Goal: Transaction & Acquisition: Purchase product/service

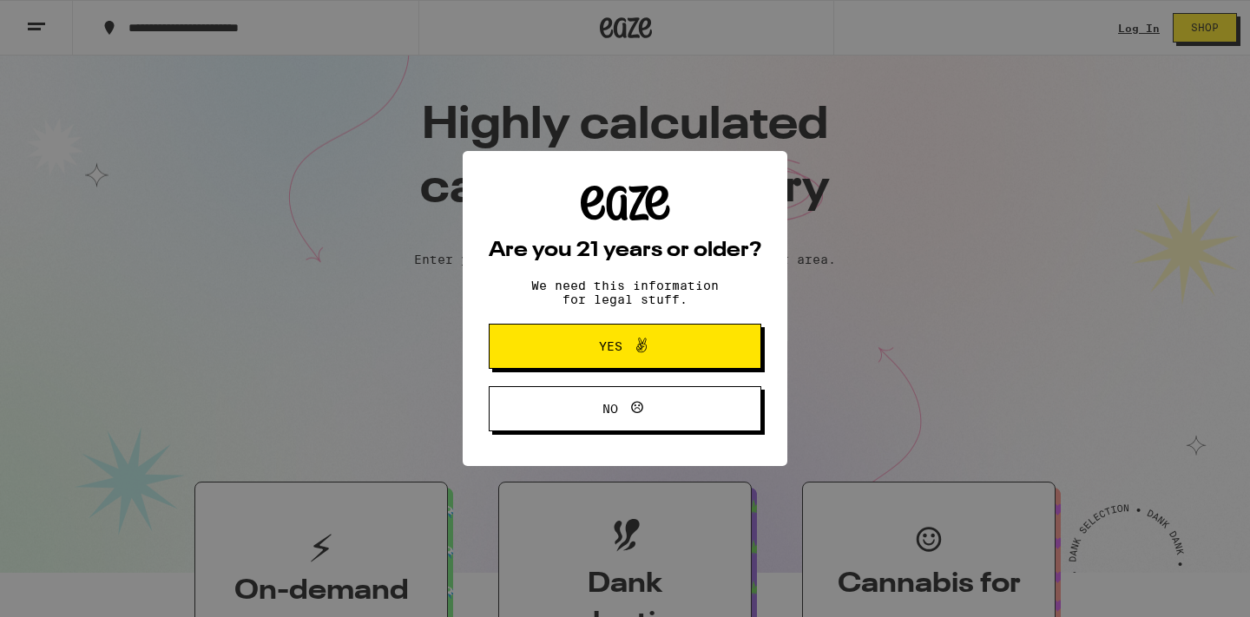
click at [633, 345] on icon at bounding box center [641, 345] width 21 height 21
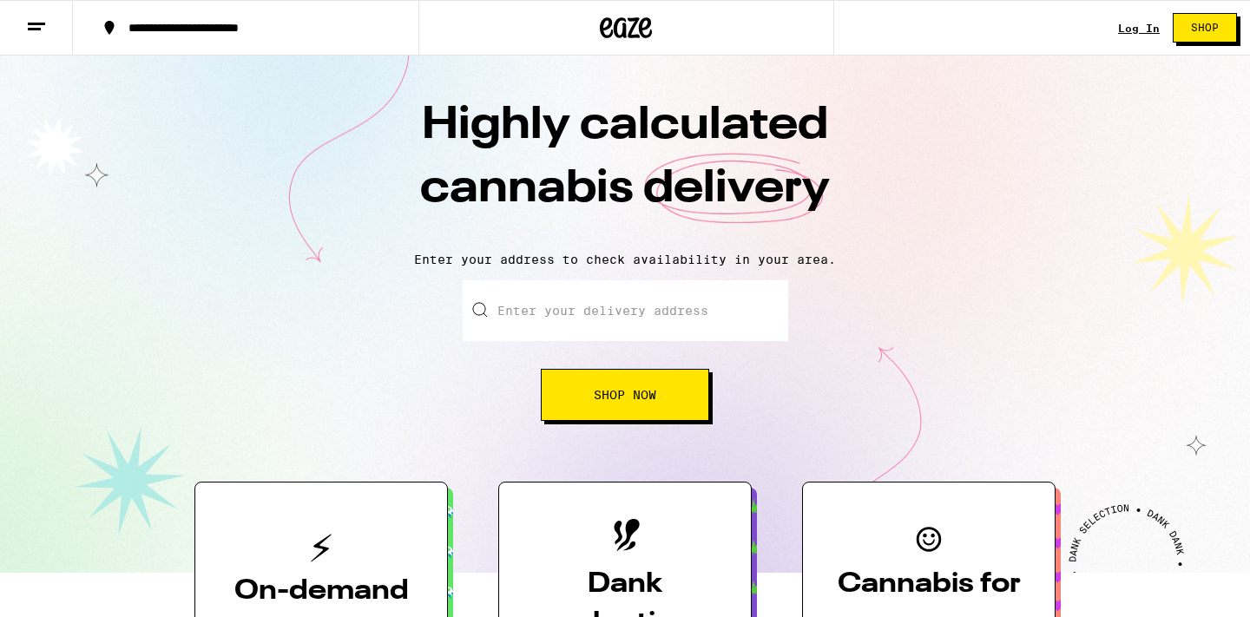
click at [583, 305] on input "Enter your delivery address" at bounding box center [626, 310] width 326 height 61
click at [874, 410] on div "Enter your delivery address 2912 oak Shop Now" at bounding box center [625, 350] width 1216 height 141
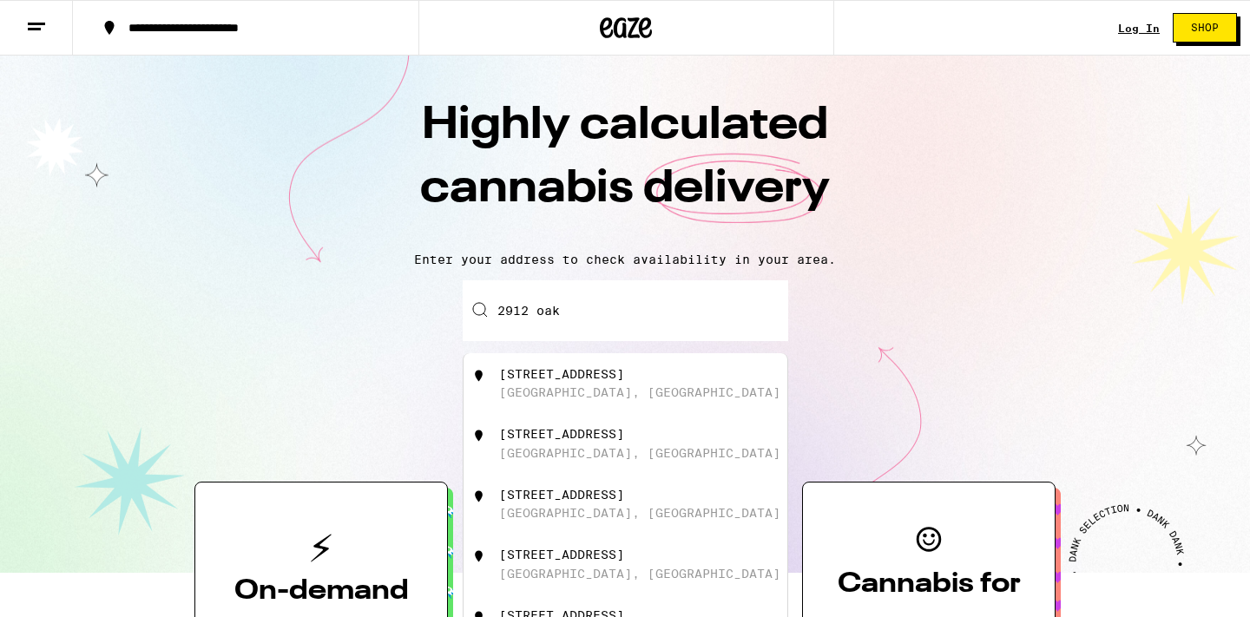
click at [623, 319] on input "2912 oak" at bounding box center [626, 310] width 326 height 61
click at [744, 381] on div "[STREET_ADDRESS]" at bounding box center [654, 383] width 310 height 33
type input "[STREET_ADDRESS]"
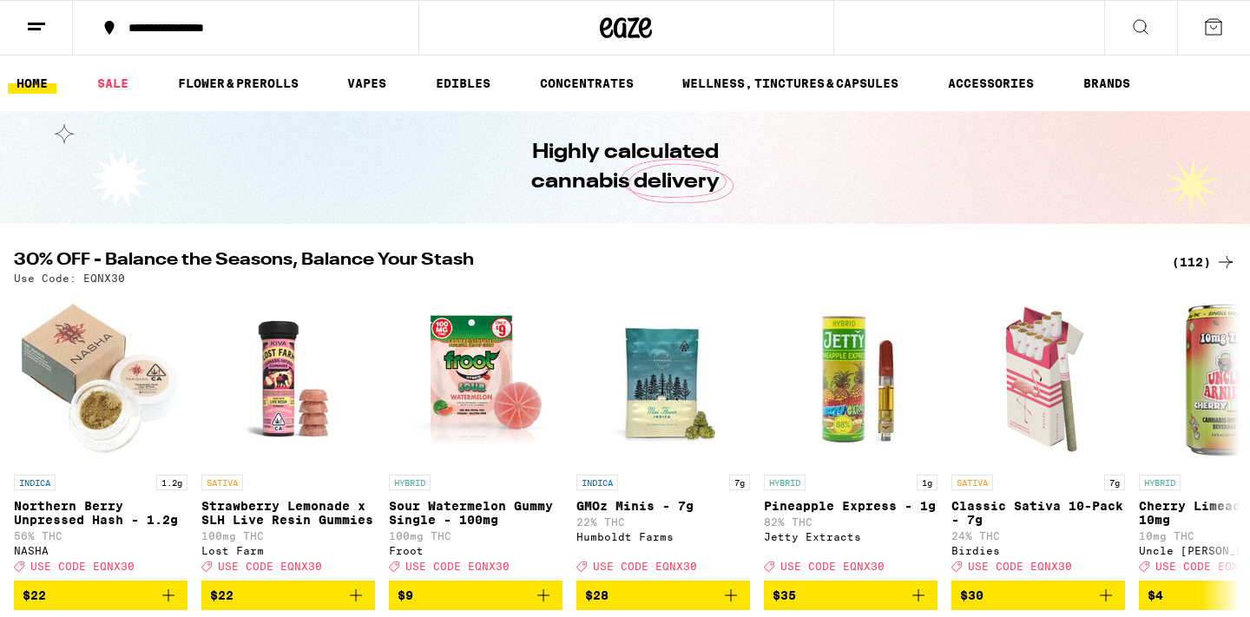
click at [1204, 260] on div "(112)" at bounding box center [1204, 262] width 64 height 21
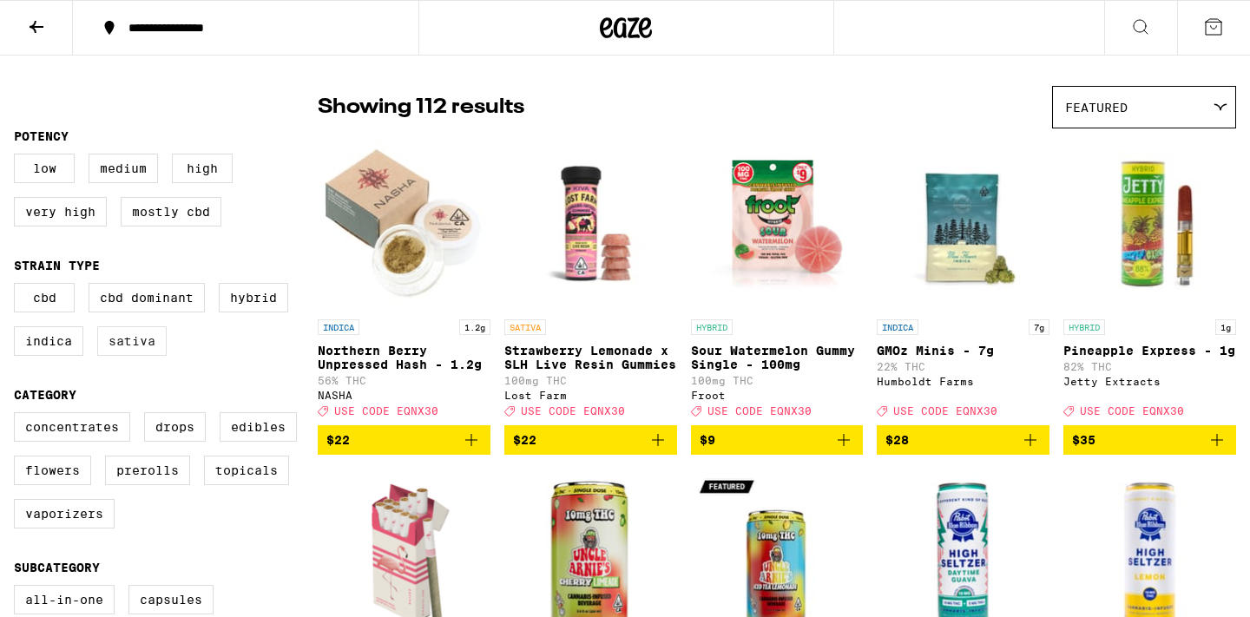
scroll to position [115, 0]
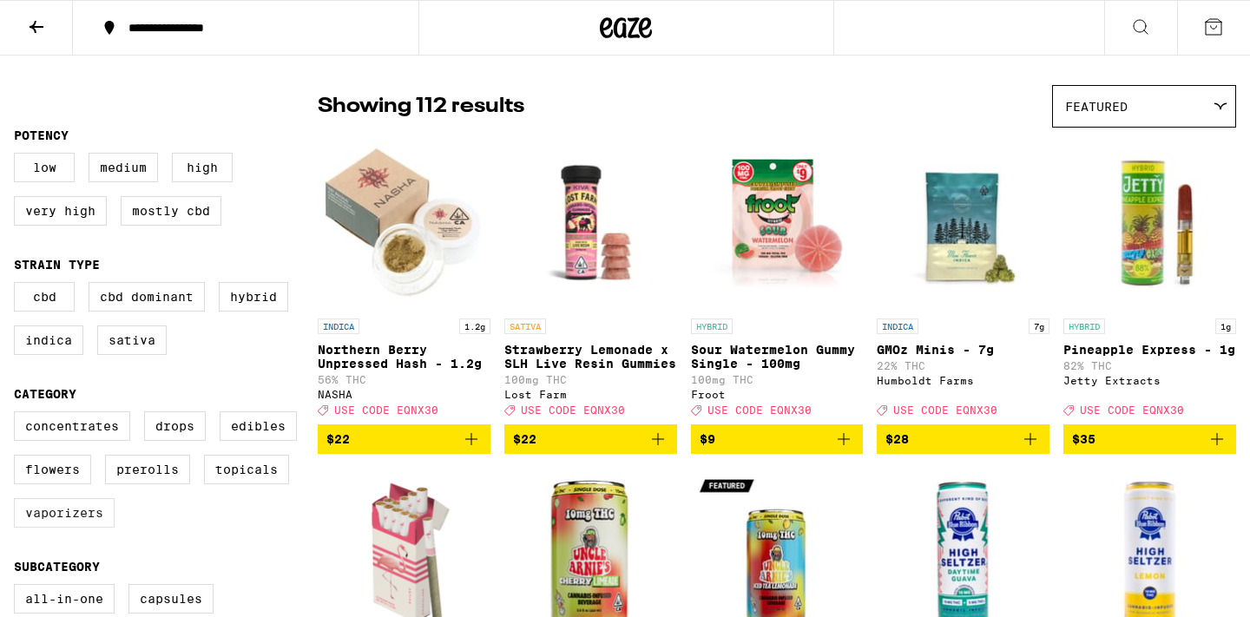
click at [80, 528] on label "Vaporizers" at bounding box center [64, 513] width 101 height 30
click at [18, 415] on input "Vaporizers" at bounding box center [17, 414] width 1 height 1
checkbox input "true"
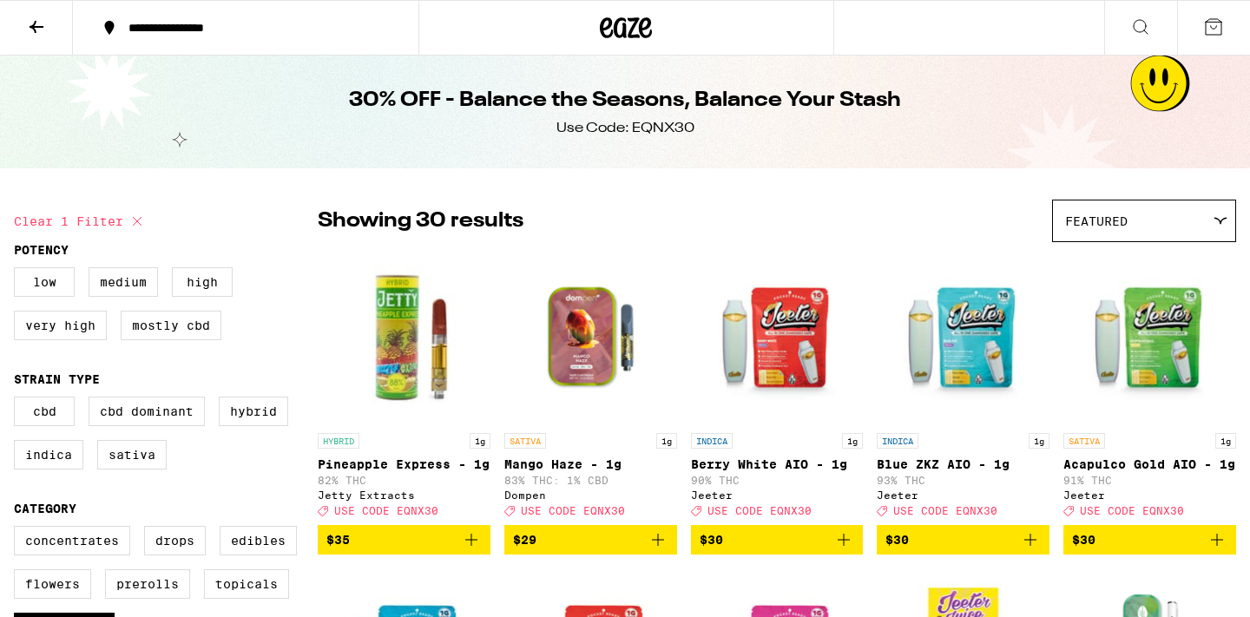
click at [1200, 28] on button at bounding box center [1214, 28] width 73 height 54
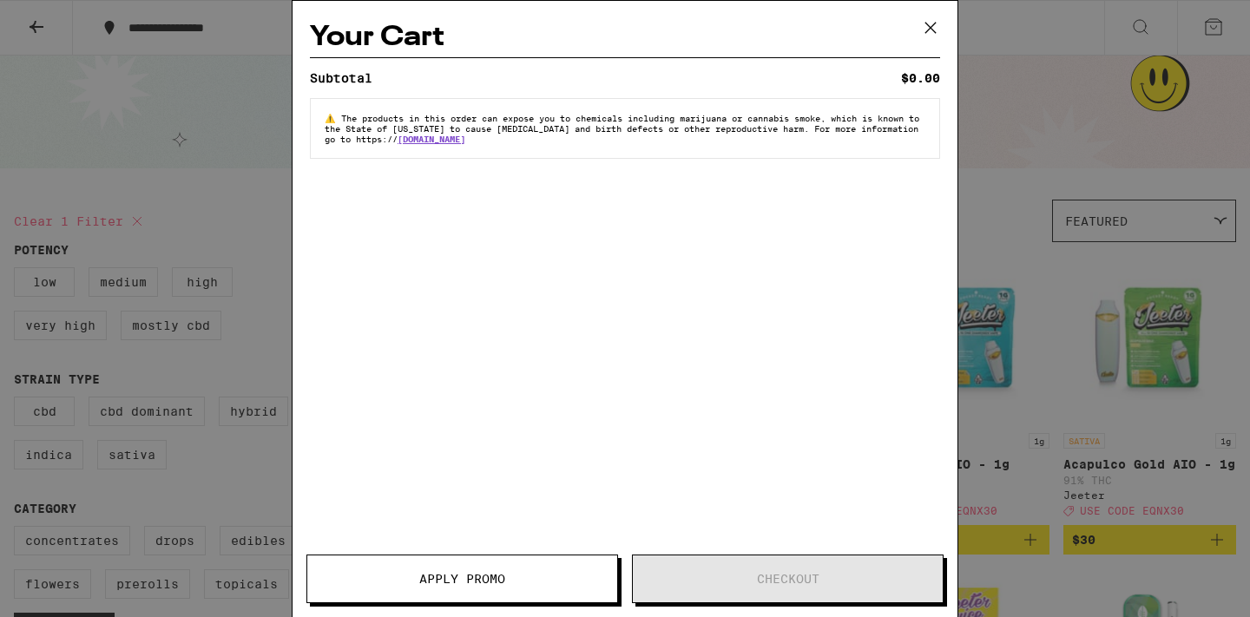
click at [1161, 21] on div "Your Cart Subtotal $0.00 ⚠️ The products in this order can expose you to chemic…" at bounding box center [625, 308] width 1250 height 617
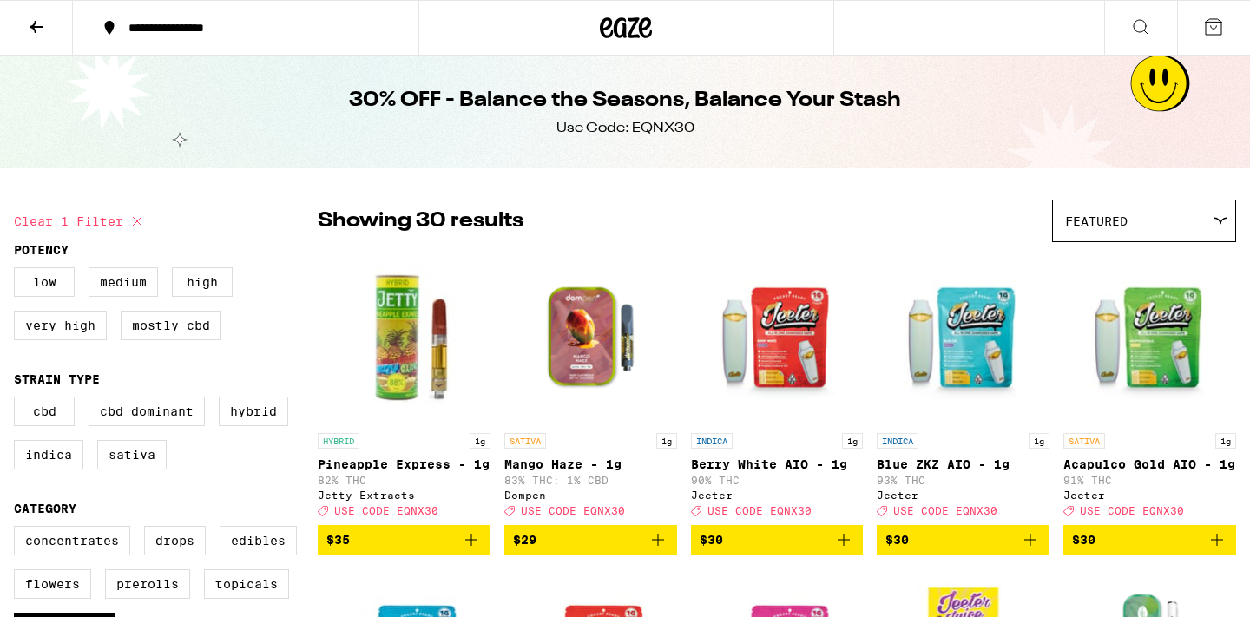
click at [47, 28] on button at bounding box center [36, 28] width 73 height 55
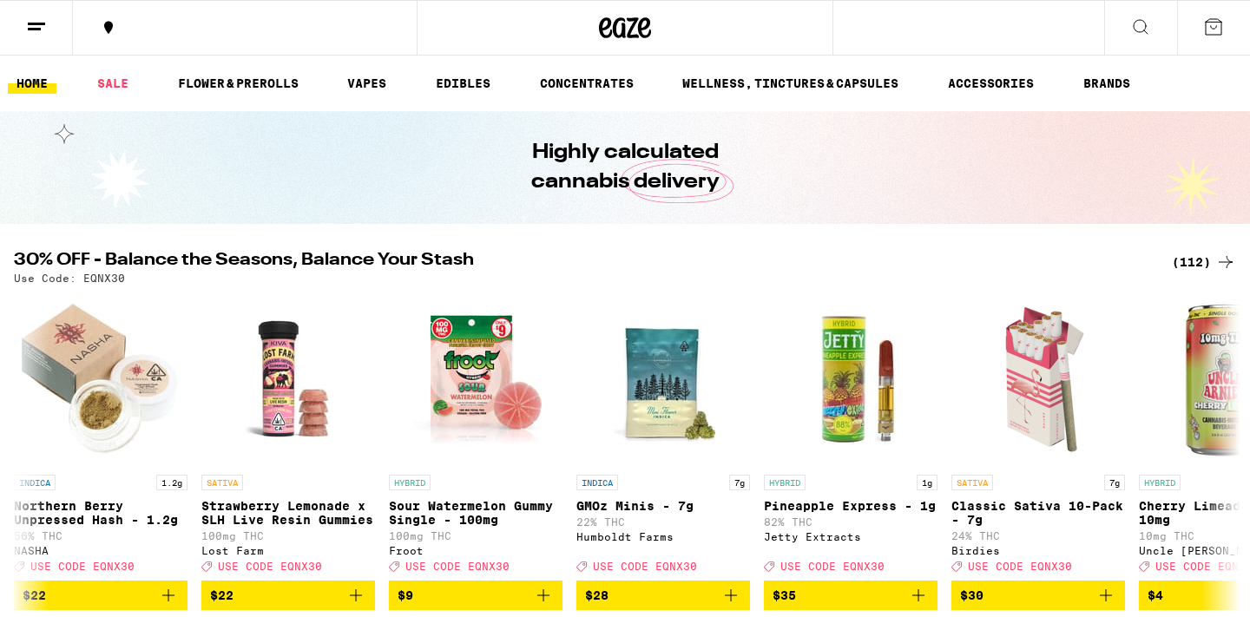
click at [35, 23] on line at bounding box center [36, 23] width 17 height 0
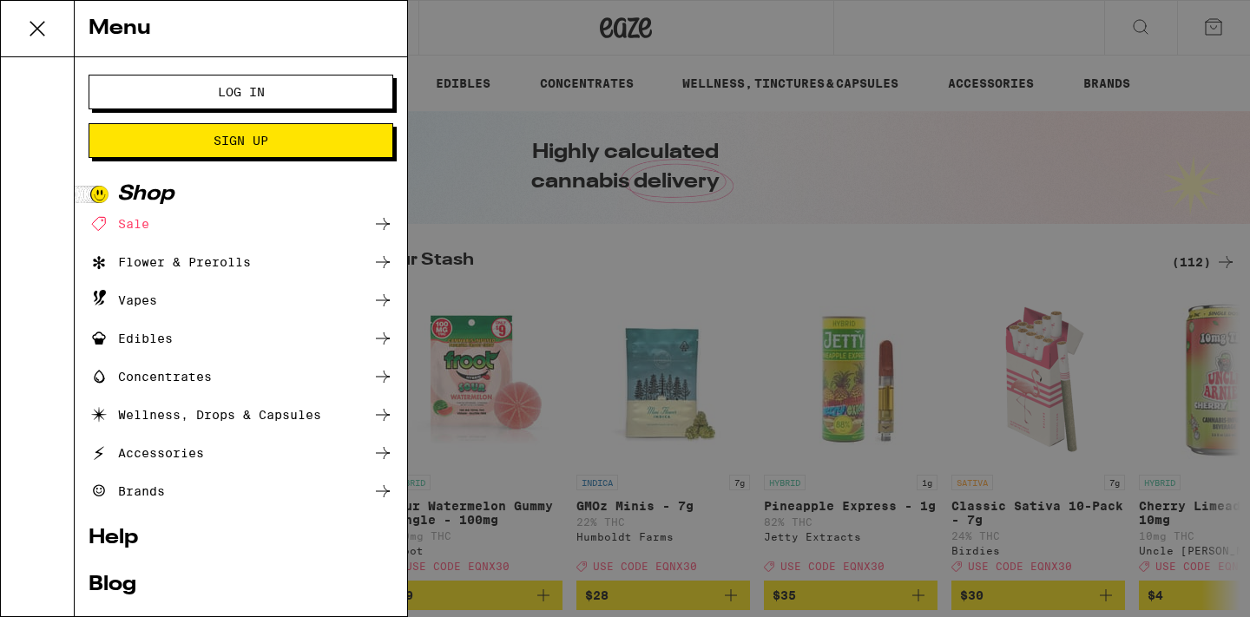
click at [249, 86] on span "Log In" at bounding box center [241, 92] width 47 height 12
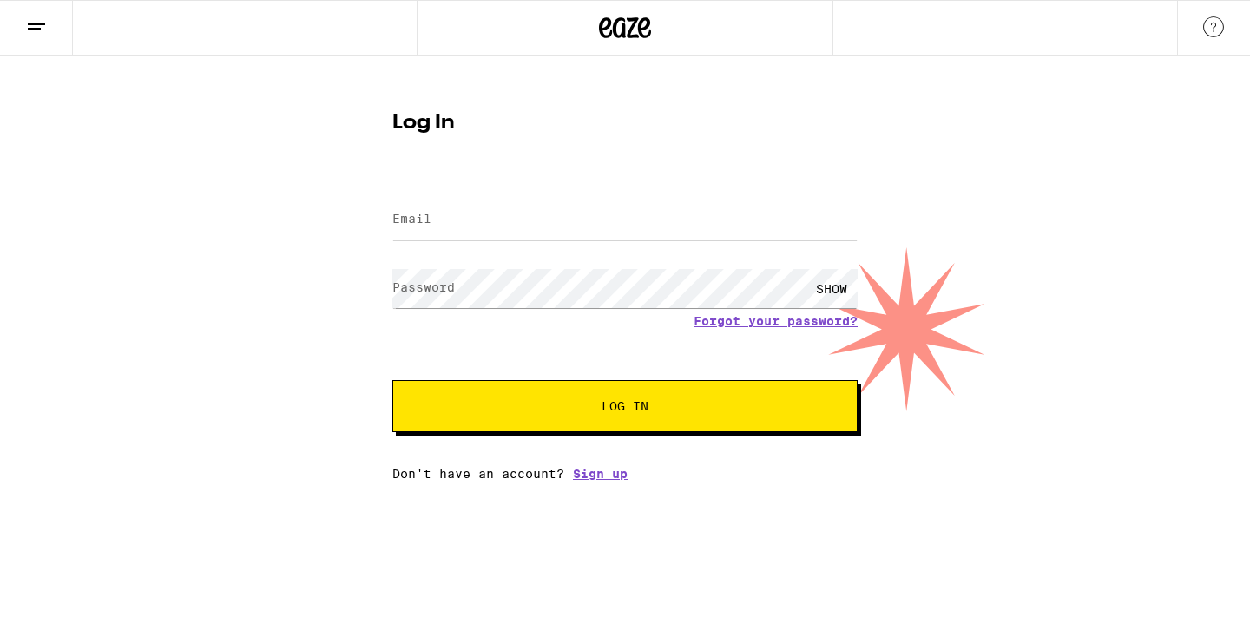
click at [471, 216] on input "Email" at bounding box center [625, 220] width 465 height 39
type input "[EMAIL_ADDRESS][DOMAIN_NAME]"
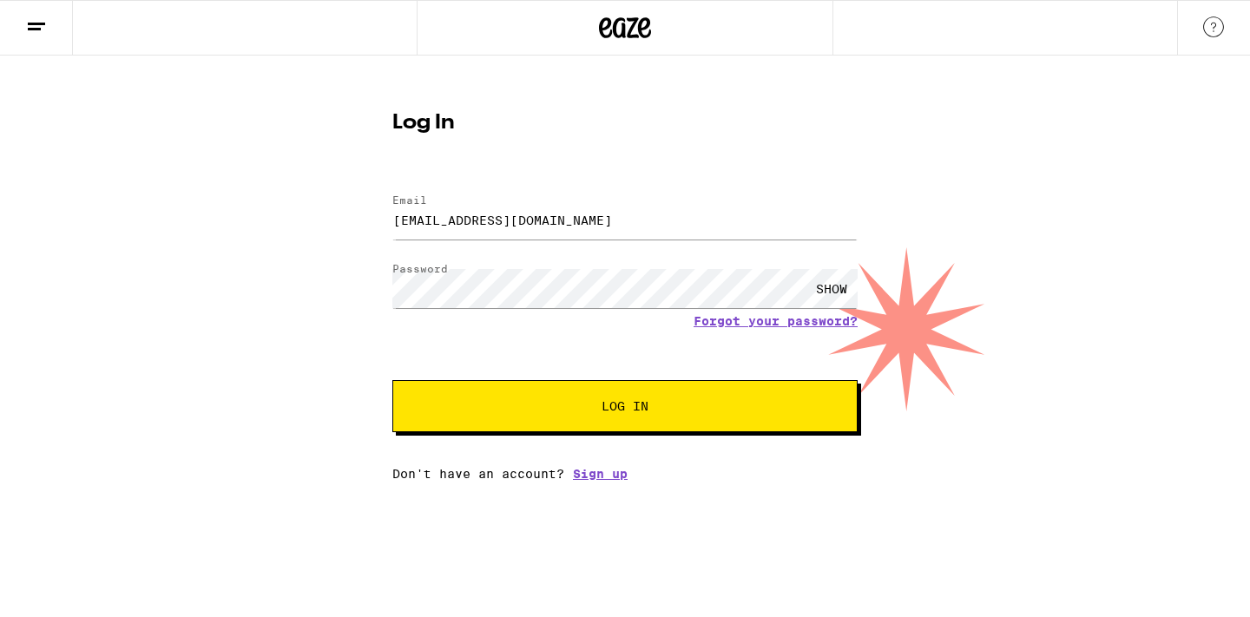
click at [562, 406] on span "Log In" at bounding box center [625, 406] width 325 height 12
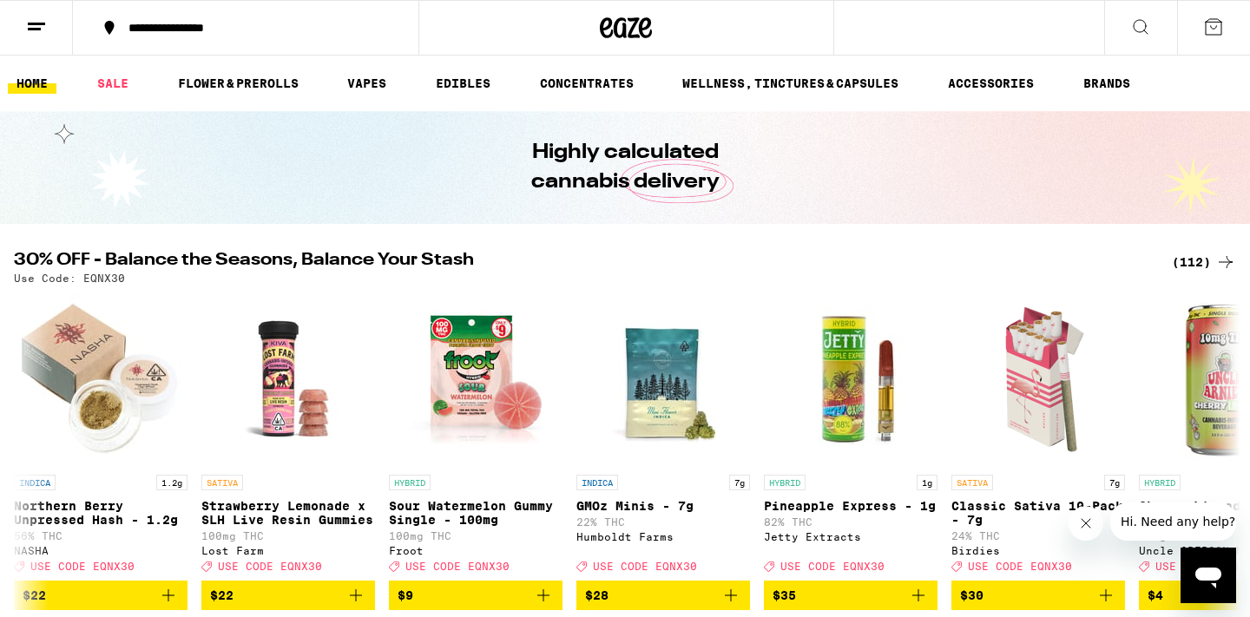
click at [36, 19] on icon at bounding box center [36, 26] width 21 height 21
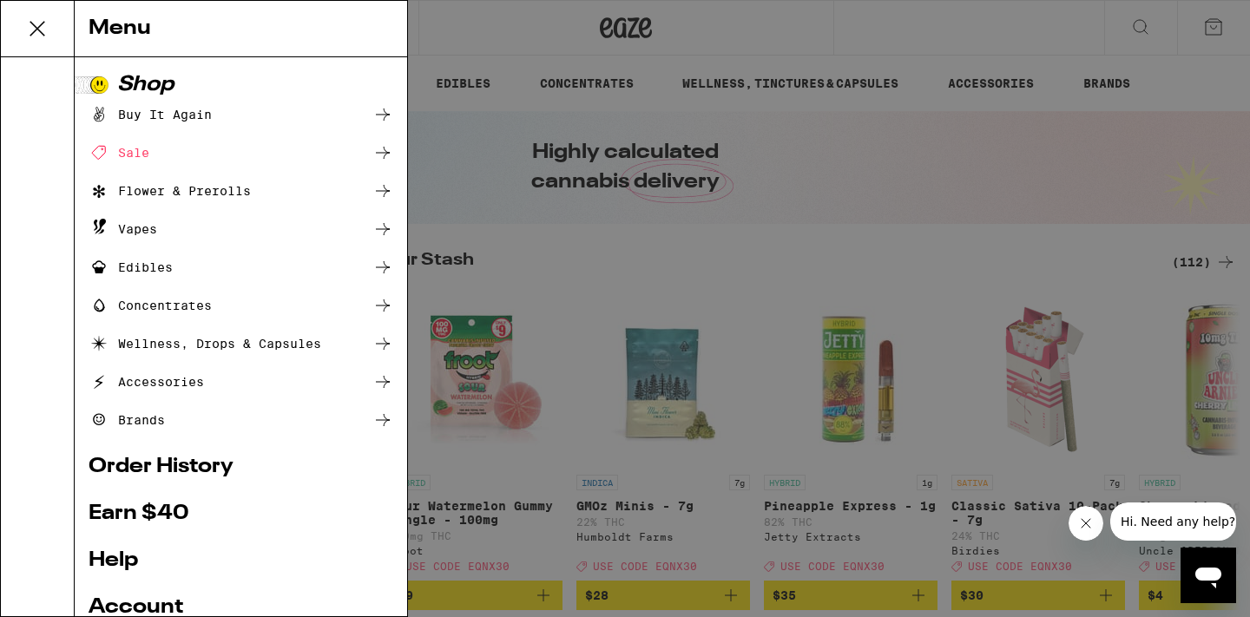
scroll to position [76, 0]
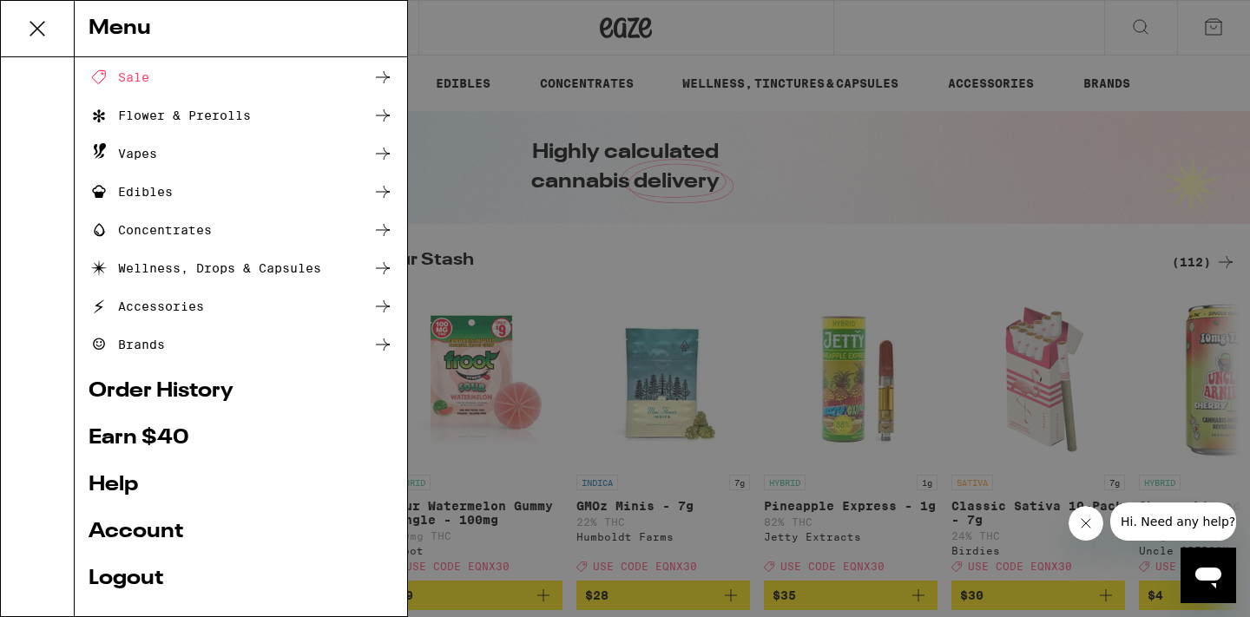
click at [206, 393] on link "Order History" at bounding box center [241, 391] width 305 height 21
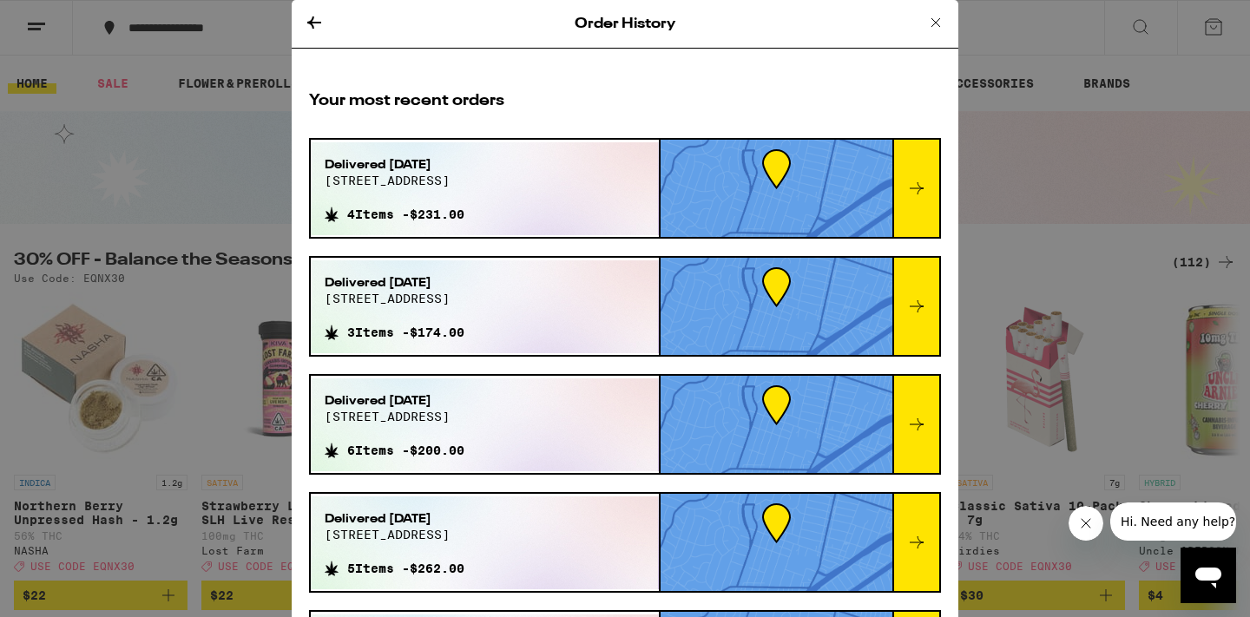
click at [650, 193] on div "Delivered [DATE][STREET_ADDRESS] 4 Items - $231.00" at bounding box center [485, 188] width 348 height 93
click at [916, 205] on div at bounding box center [916, 188] width 47 height 97
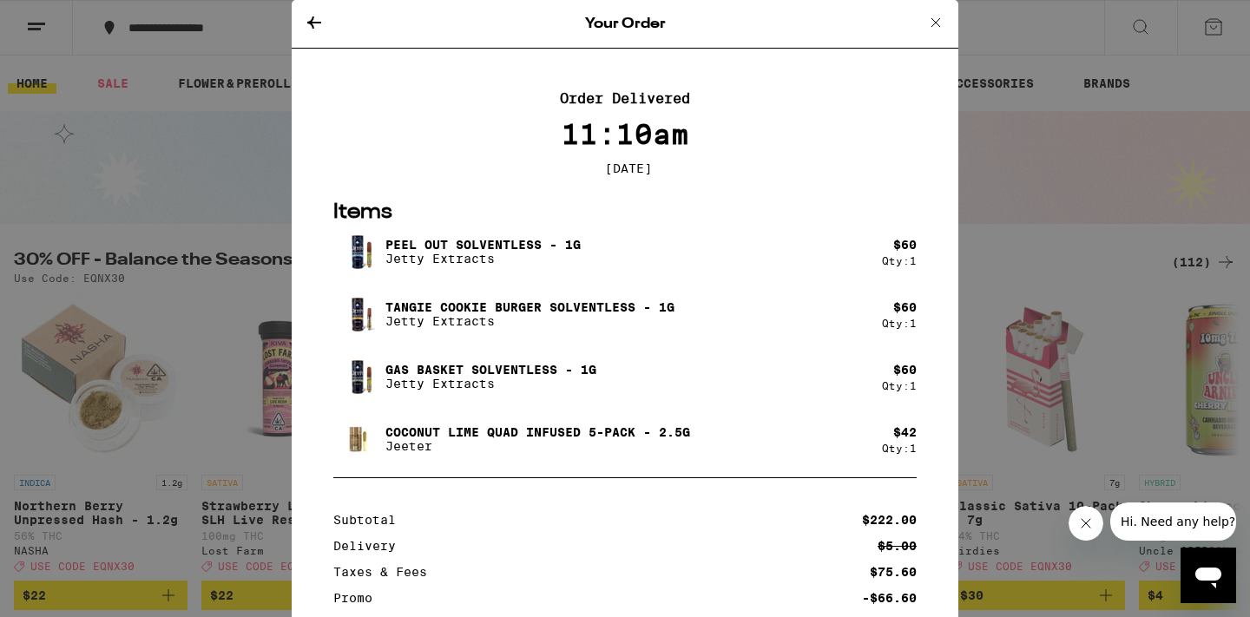
click at [1046, 175] on div "Your Order Order Delivered 11:10am [DATE] Items Peel Out Solventless - 1g Jetty…" at bounding box center [625, 308] width 1250 height 617
click at [934, 19] on icon at bounding box center [936, 22] width 21 height 21
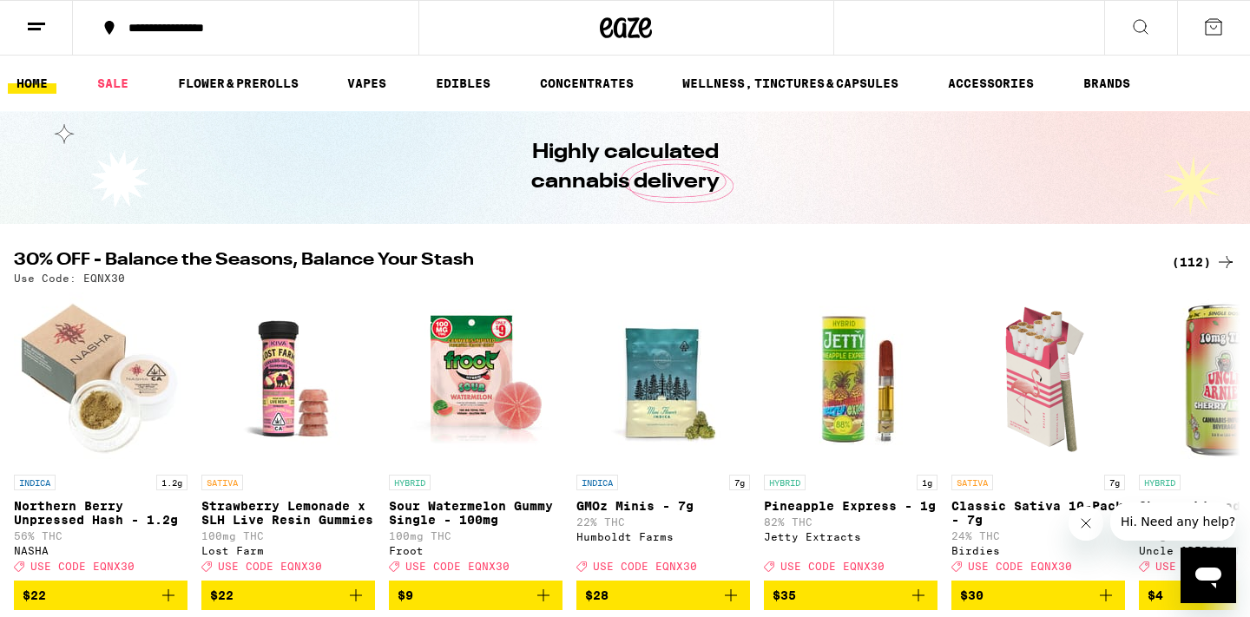
click at [1212, 264] on div "(112)" at bounding box center [1204, 262] width 64 height 21
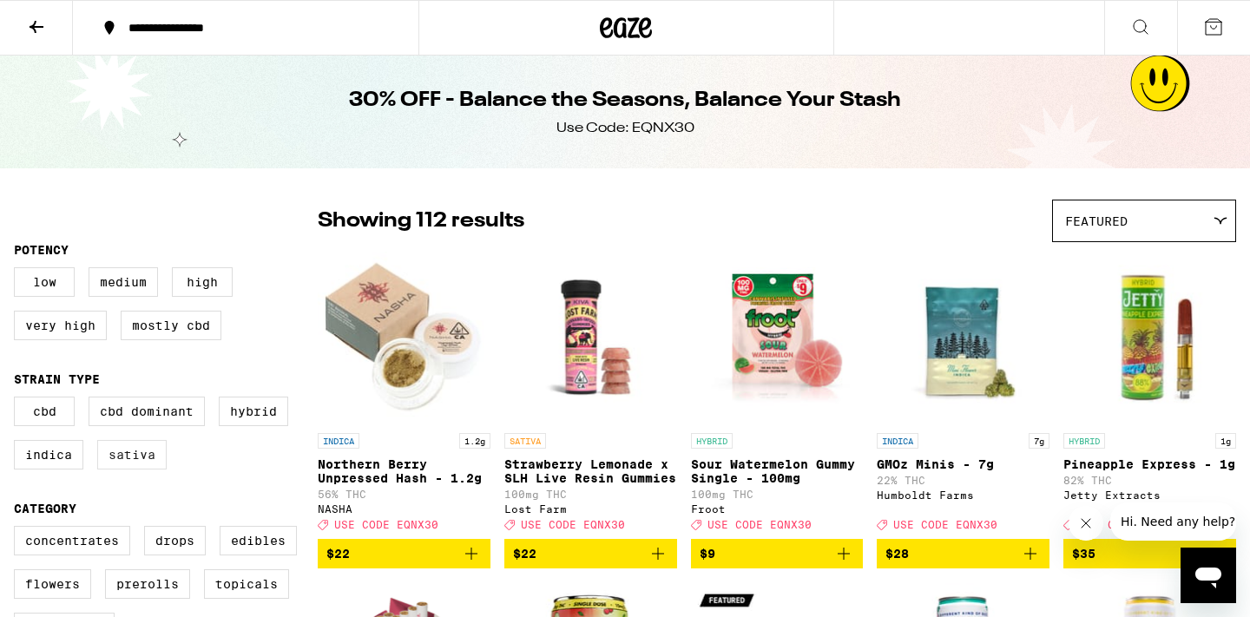
scroll to position [106, 0]
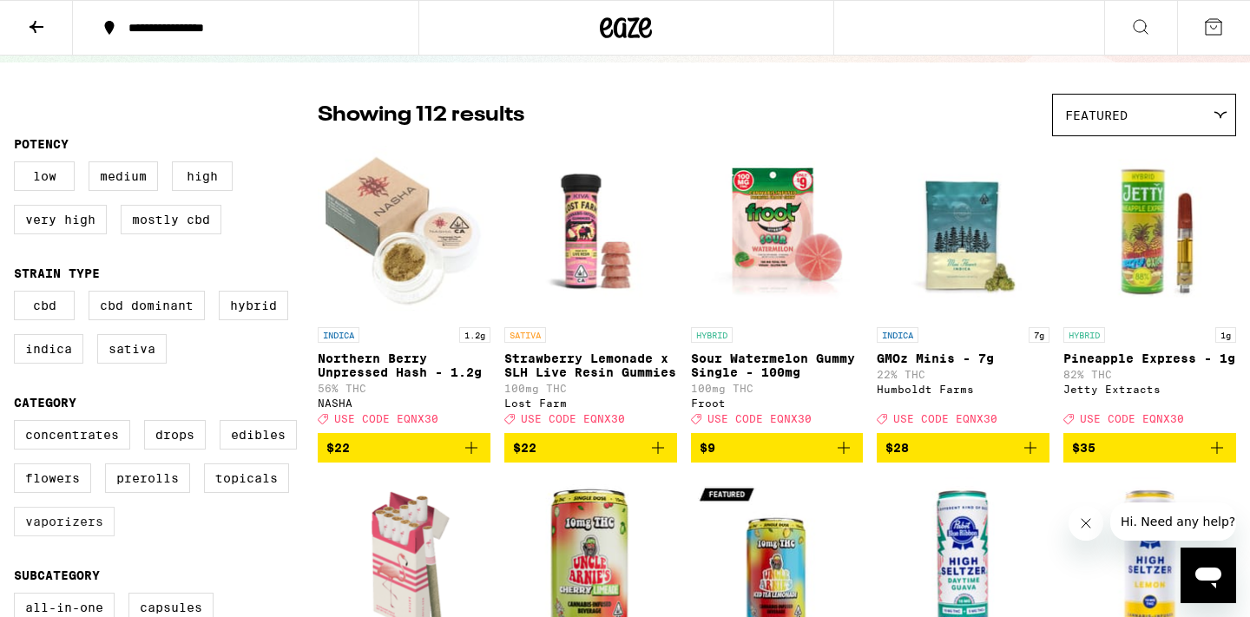
click at [75, 537] on label "Vaporizers" at bounding box center [64, 522] width 101 height 30
click at [18, 424] on input "Vaporizers" at bounding box center [17, 423] width 1 height 1
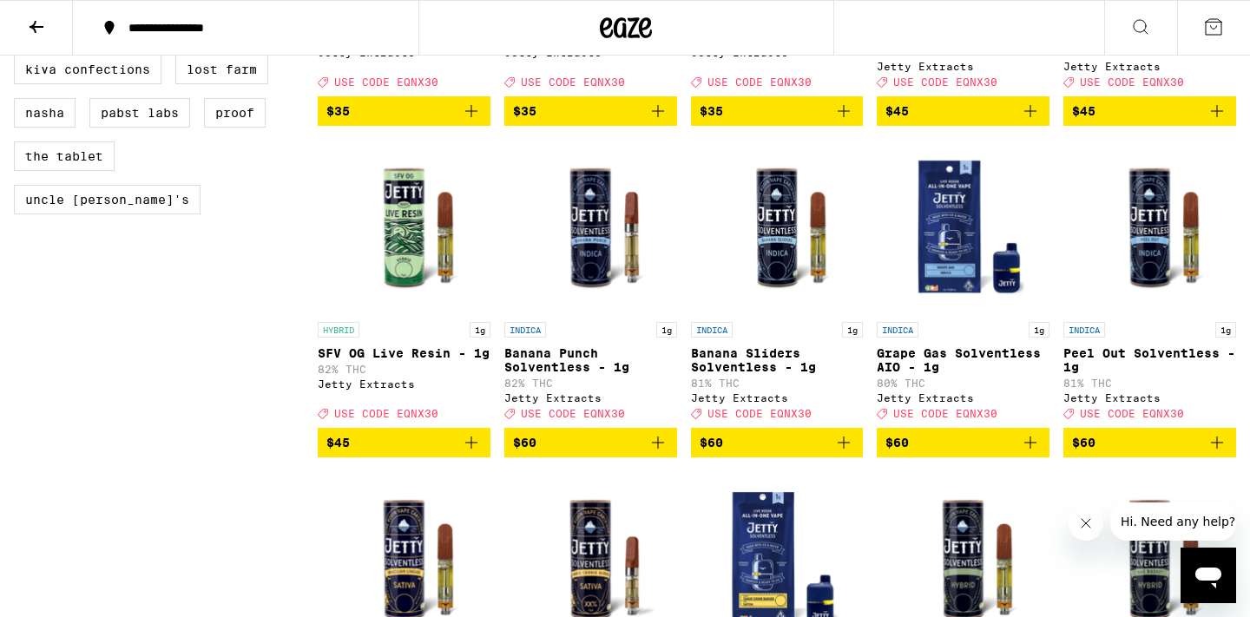
scroll to position [1441, 0]
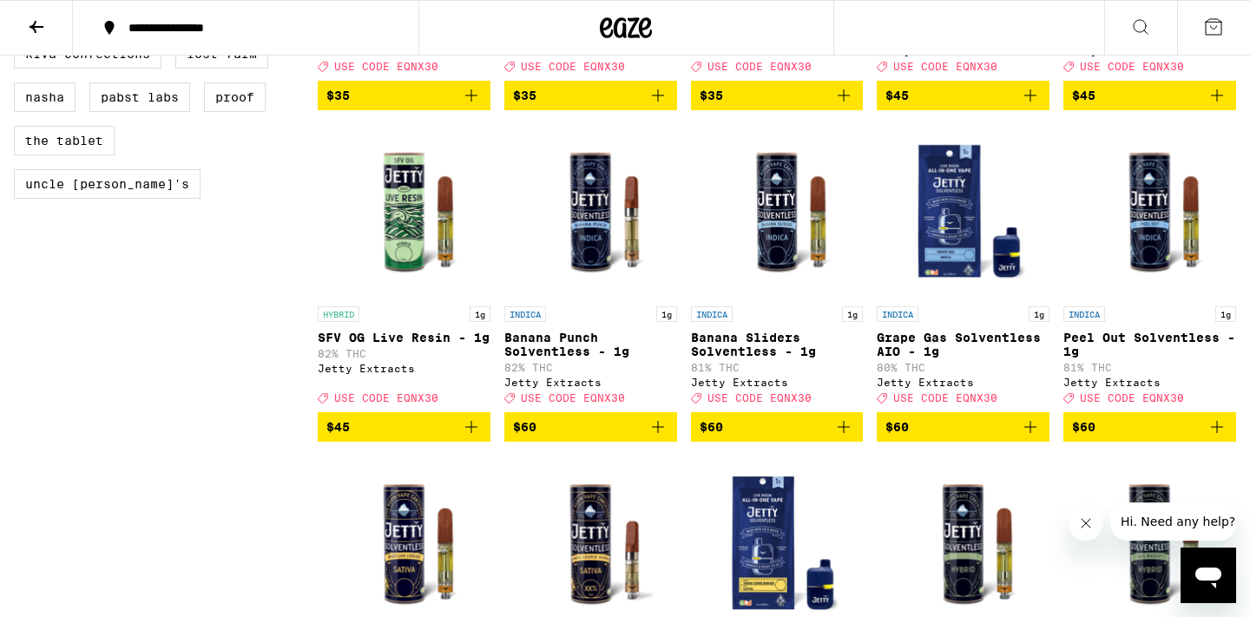
click at [657, 433] on icon "Add to bag" at bounding box center [658, 427] width 12 height 12
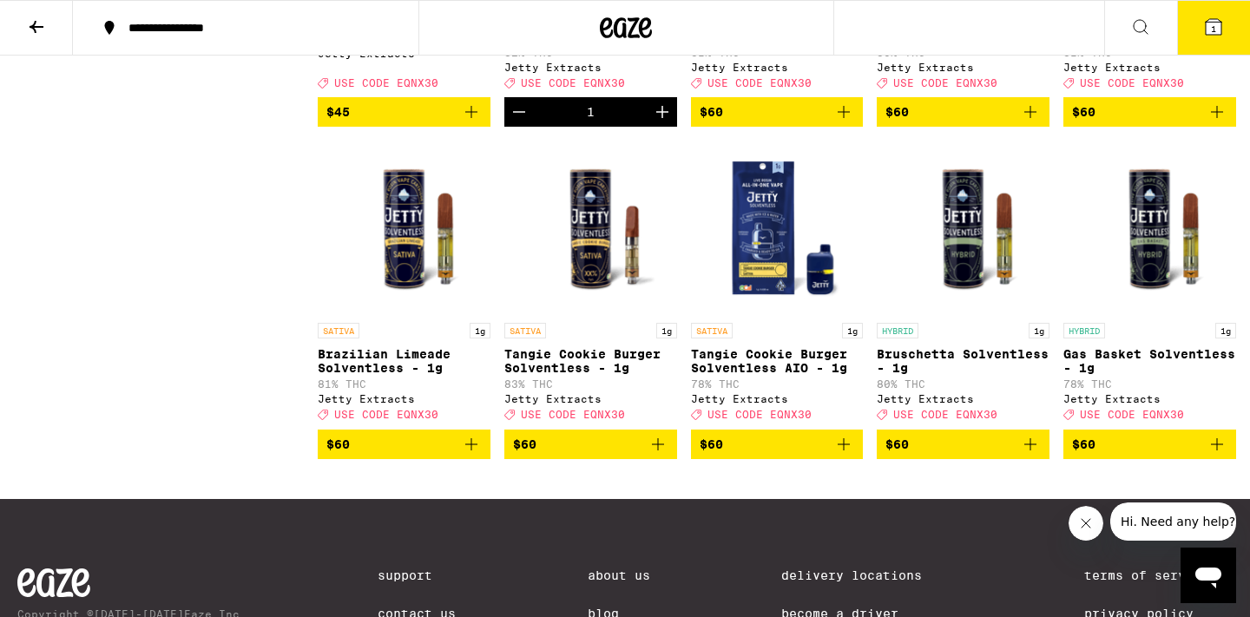
scroll to position [1765, 0]
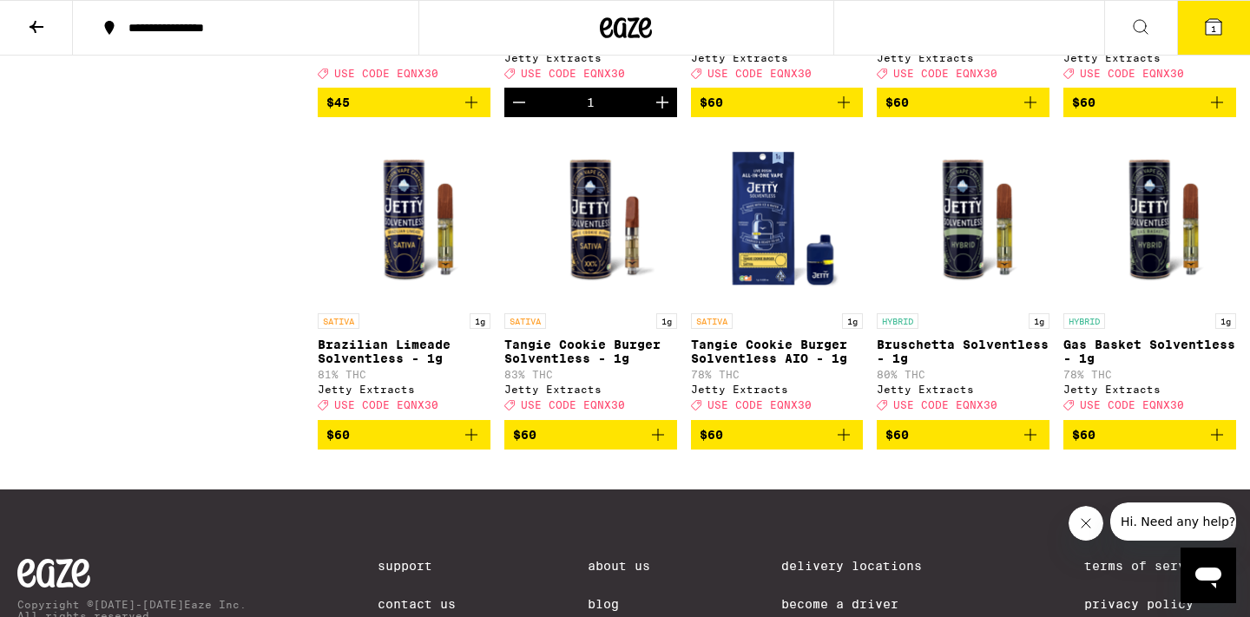
click at [466, 445] on icon "Add to bag" at bounding box center [471, 435] width 21 height 21
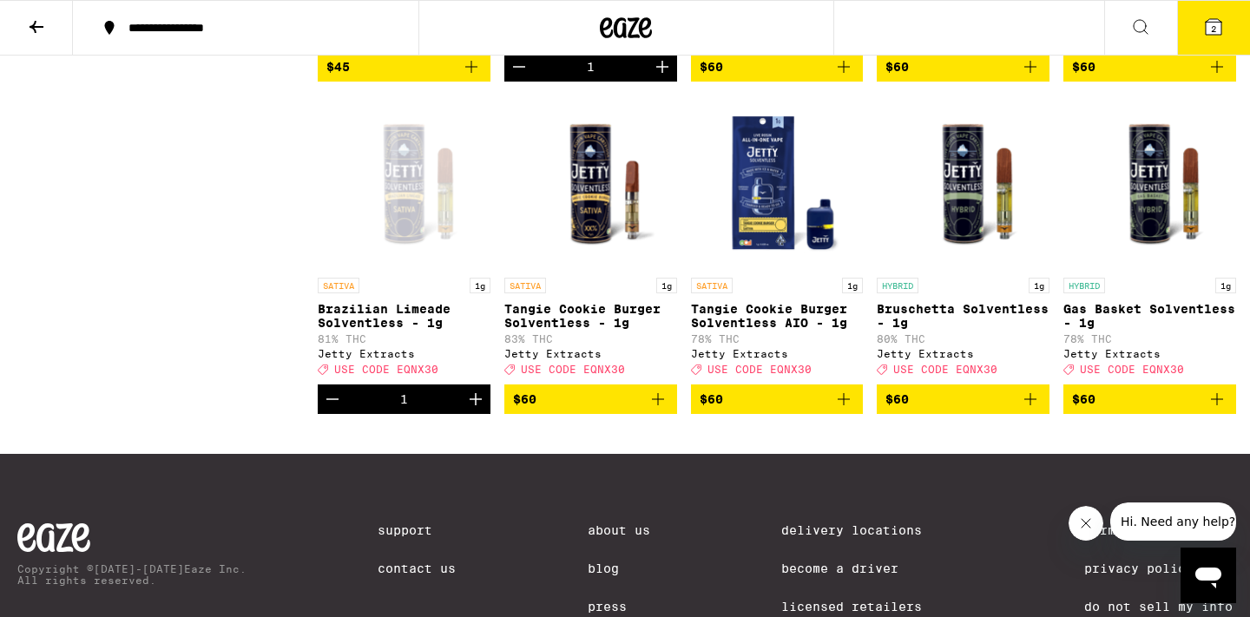
scroll to position [1803, 0]
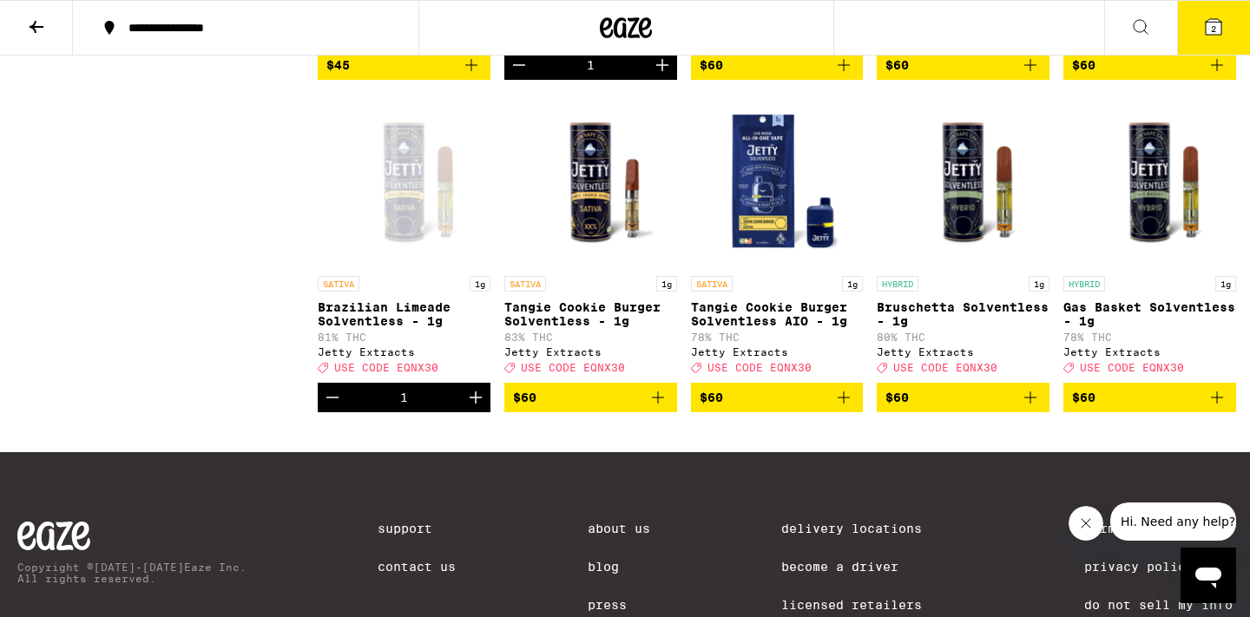
click at [1032, 408] on icon "Add to bag" at bounding box center [1030, 397] width 21 height 21
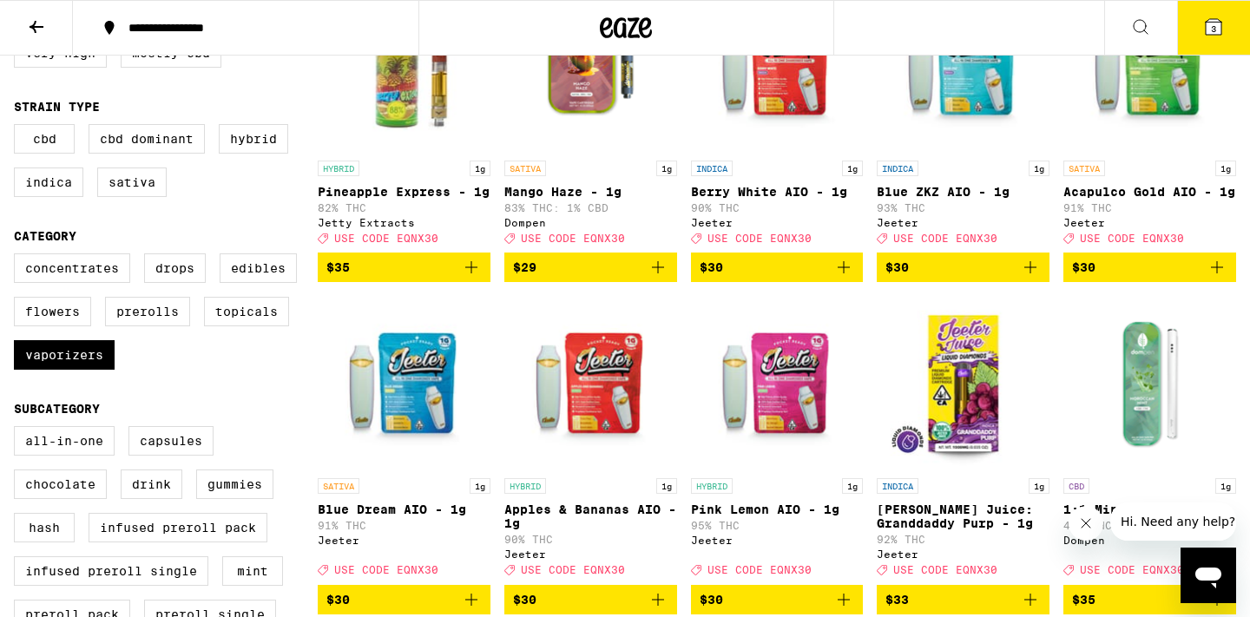
scroll to position [276, 0]
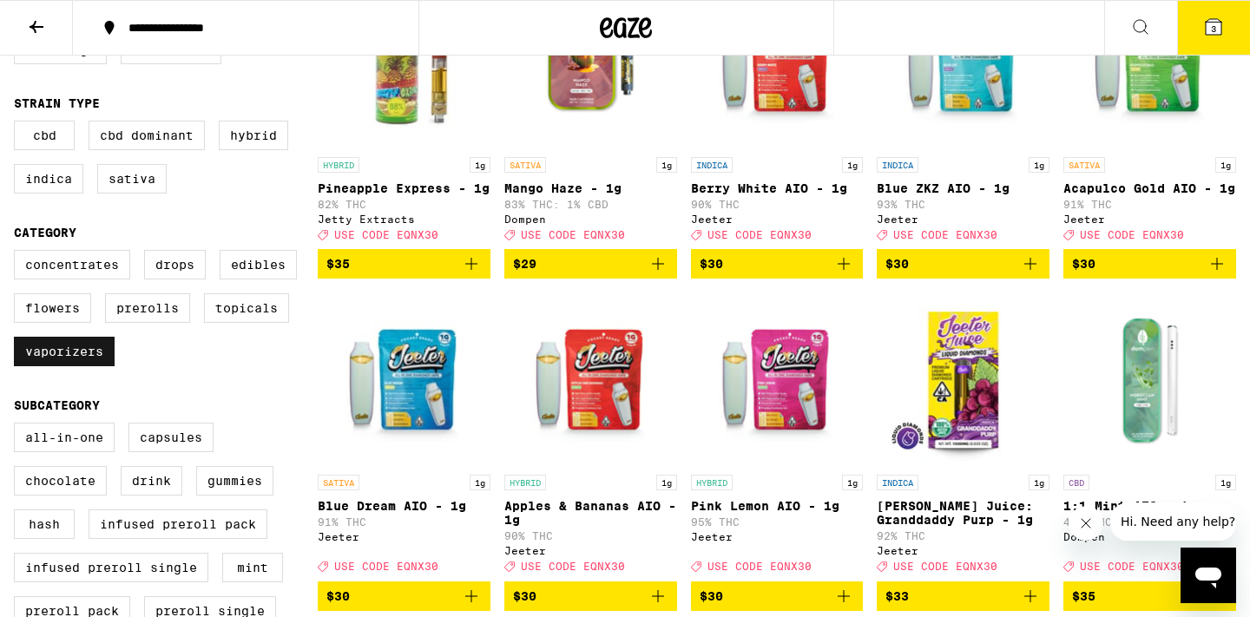
click at [85, 366] on label "Vaporizers" at bounding box center [64, 352] width 101 height 30
click at [18, 254] on input "Vaporizers" at bounding box center [17, 253] width 1 height 1
checkbox input "false"
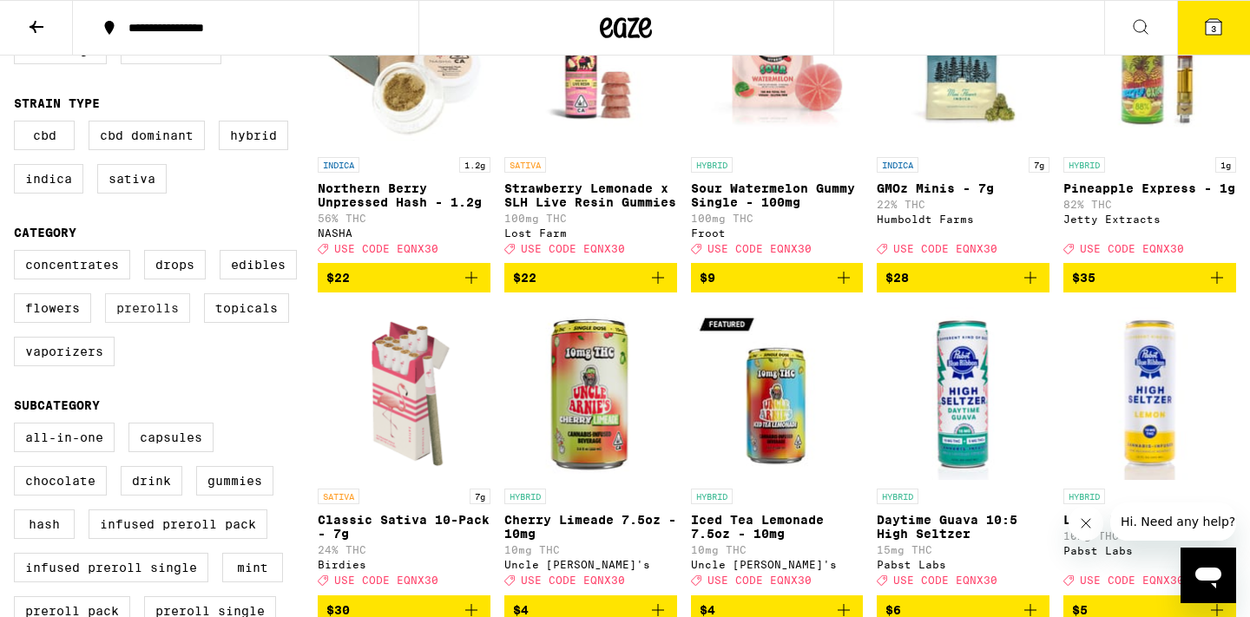
click at [158, 323] on label "Prerolls" at bounding box center [147, 309] width 85 height 30
click at [18, 254] on input "Prerolls" at bounding box center [17, 253] width 1 height 1
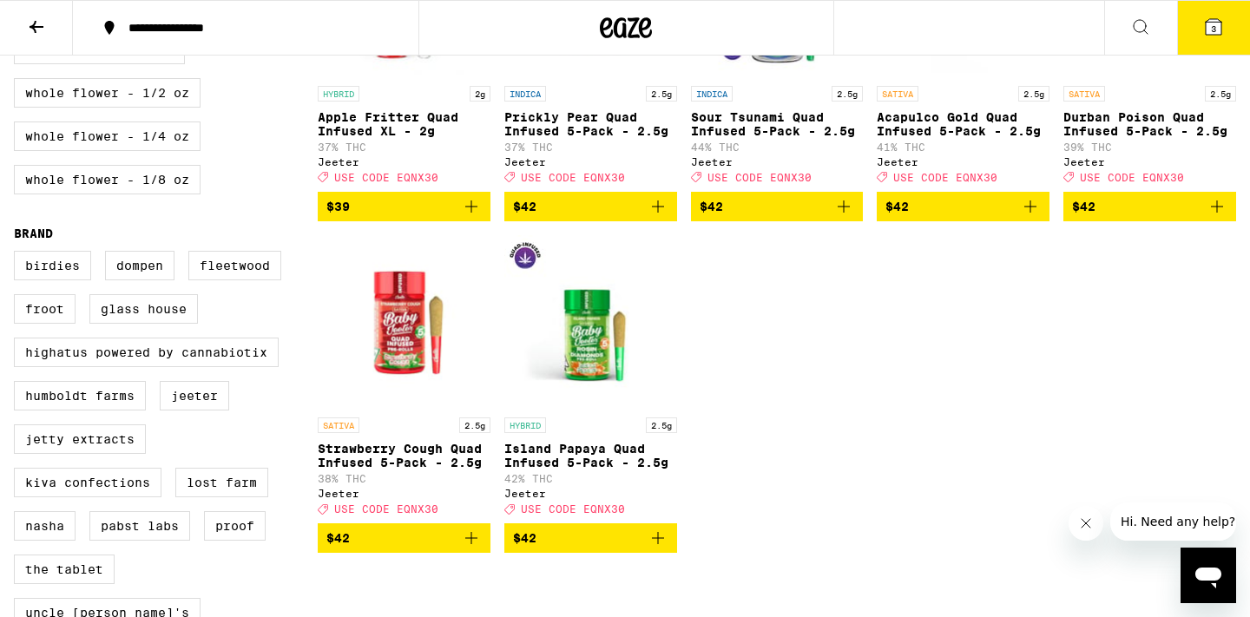
scroll to position [1021, 0]
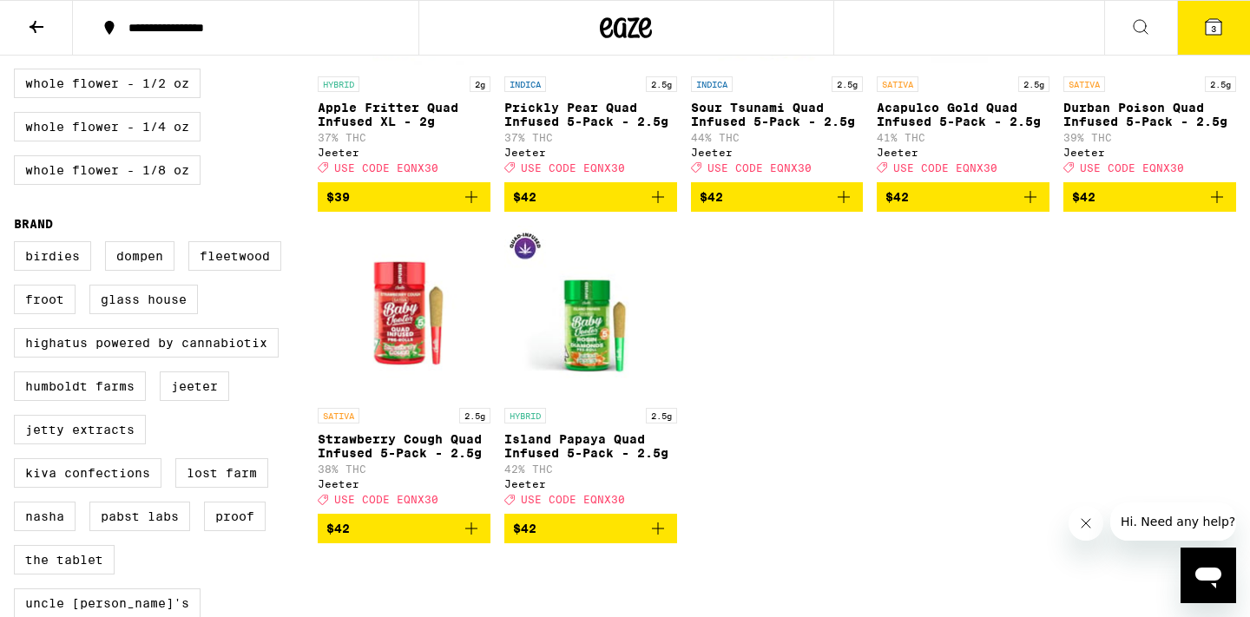
click at [659, 539] on icon "Add to bag" at bounding box center [658, 528] width 21 height 21
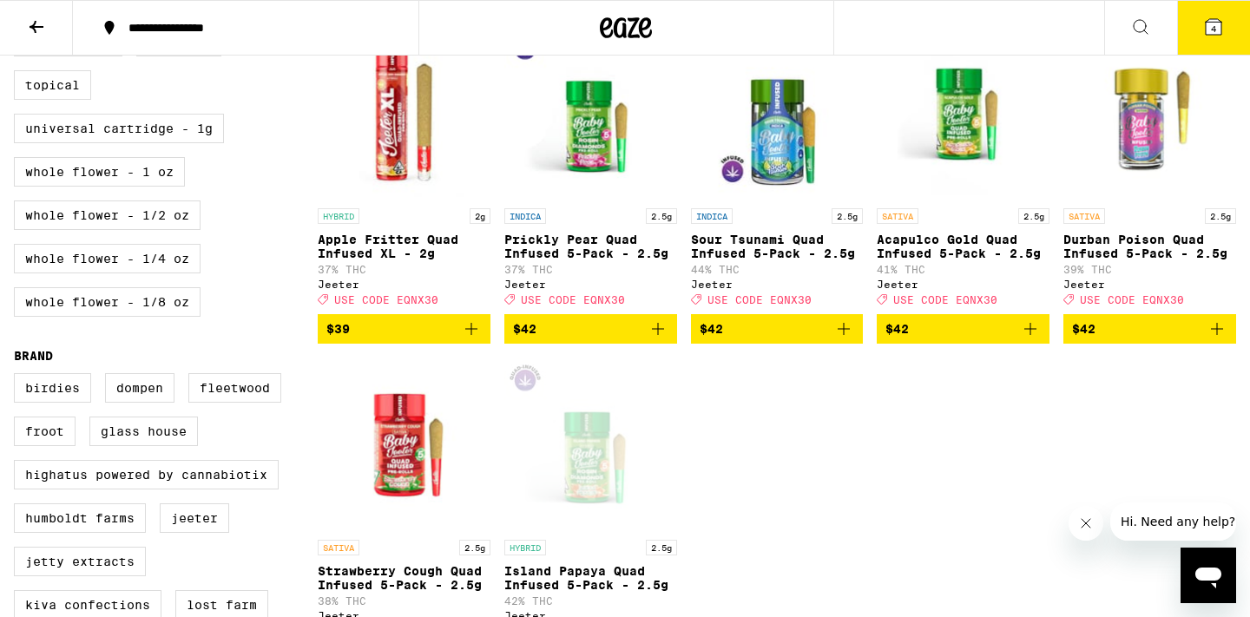
scroll to position [892, 0]
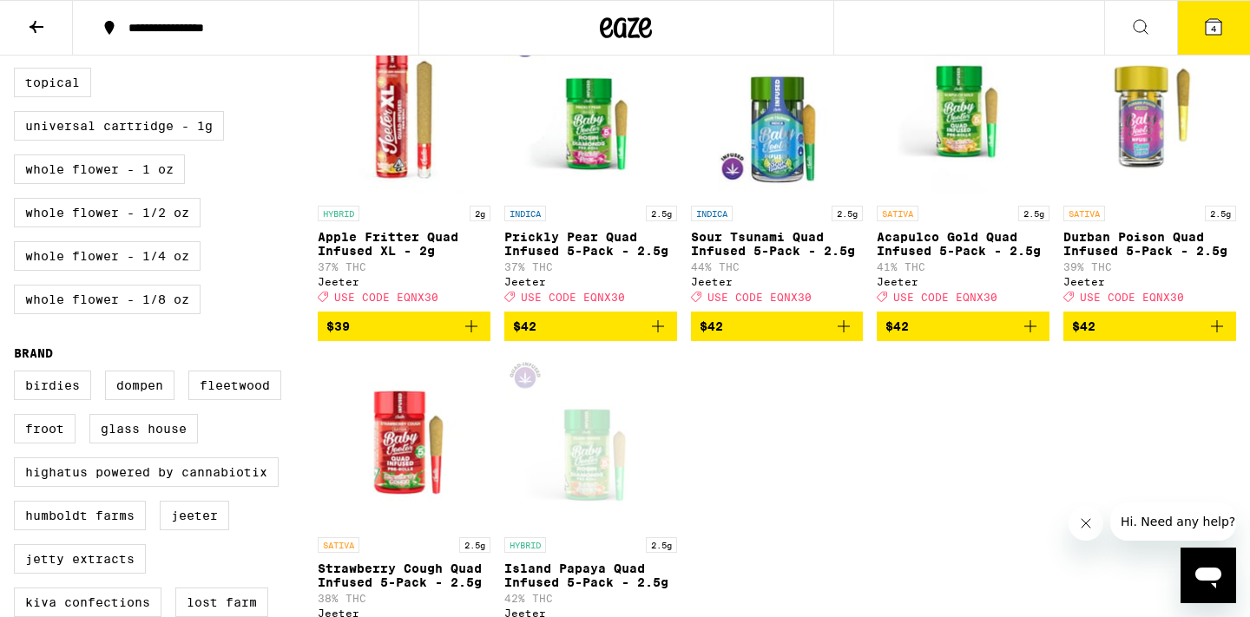
click at [834, 337] on icon "Add to bag" at bounding box center [844, 326] width 21 height 21
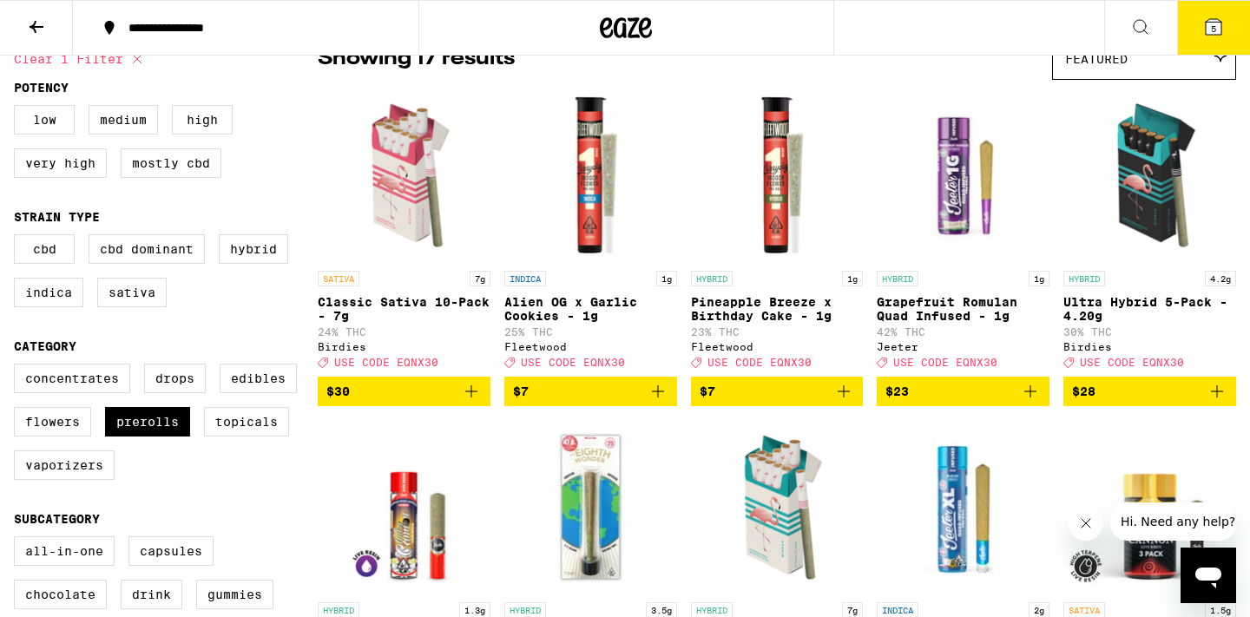
scroll to position [164, 0]
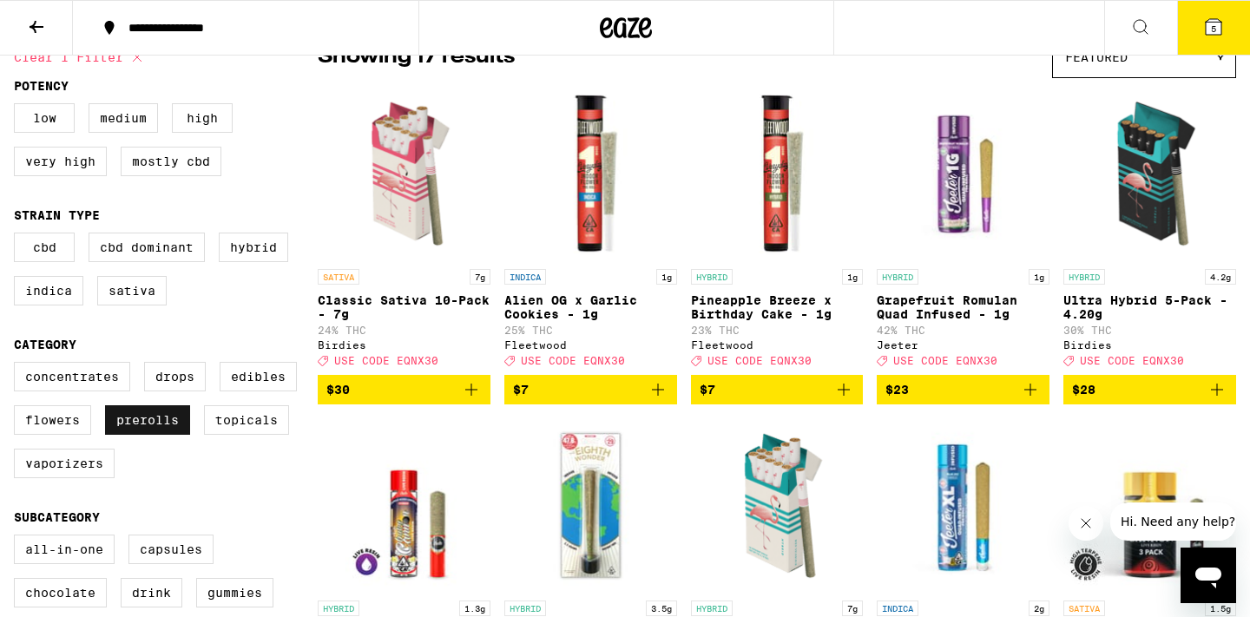
click at [140, 432] on label "Prerolls" at bounding box center [147, 421] width 85 height 30
click at [18, 366] on input "Prerolls" at bounding box center [17, 365] width 1 height 1
checkbox input "false"
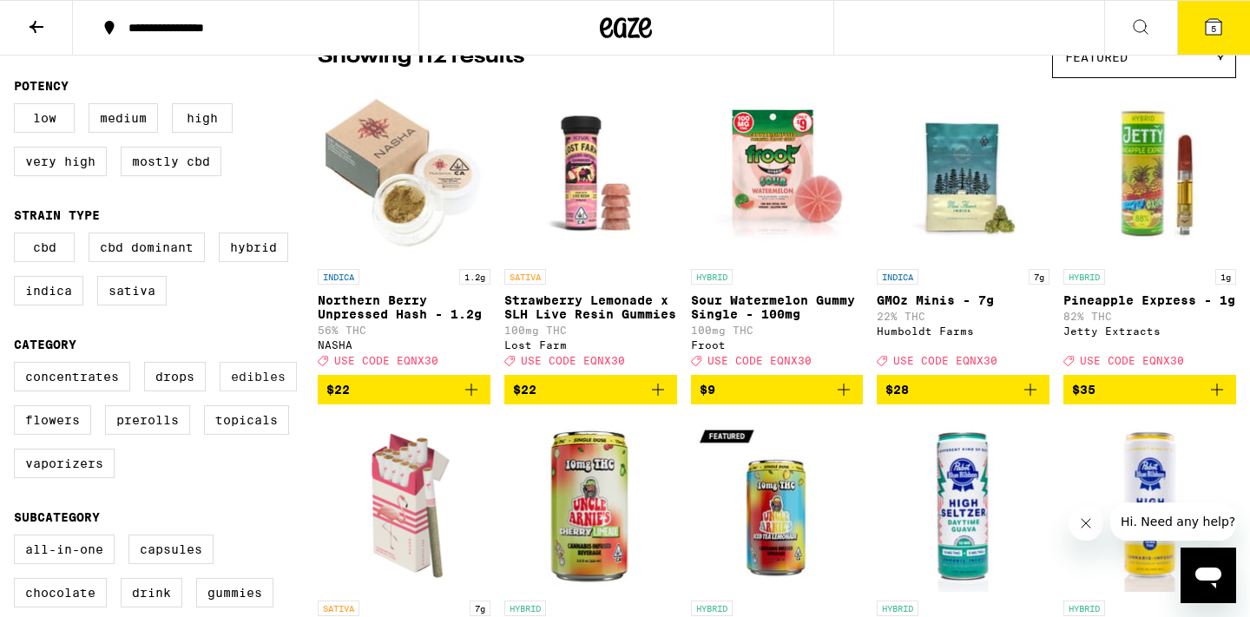
click at [244, 392] on label "Edibles" at bounding box center [258, 377] width 77 height 30
click at [18, 366] on input "Edibles" at bounding box center [17, 365] width 1 height 1
checkbox input "true"
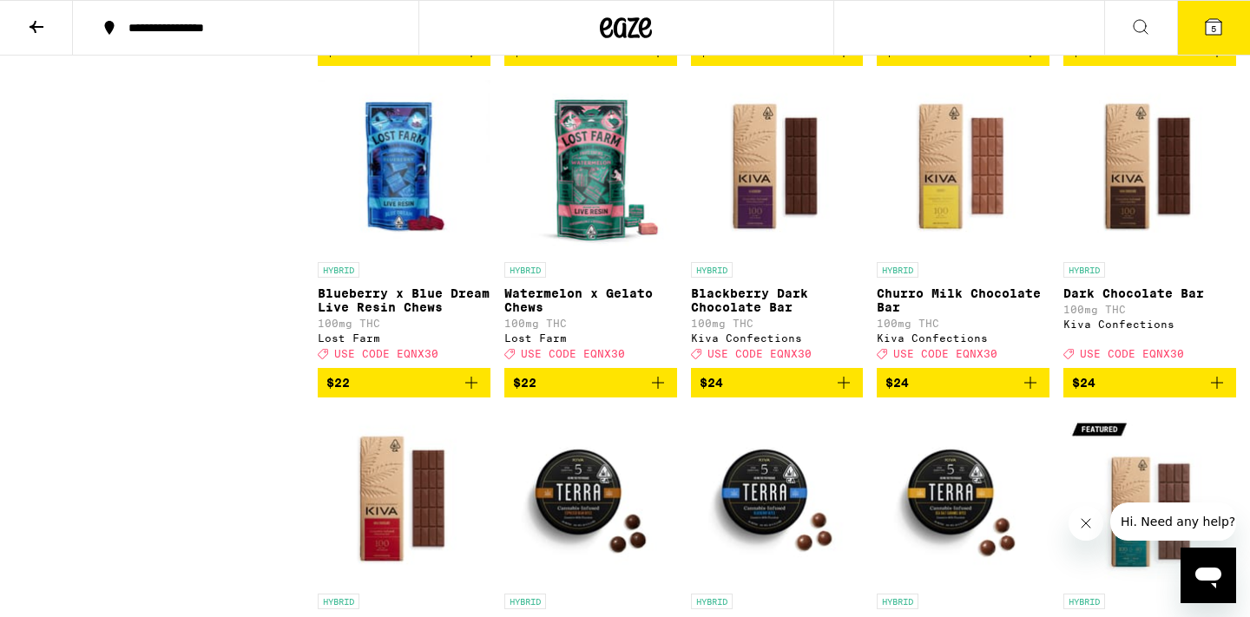
scroll to position [2492, 0]
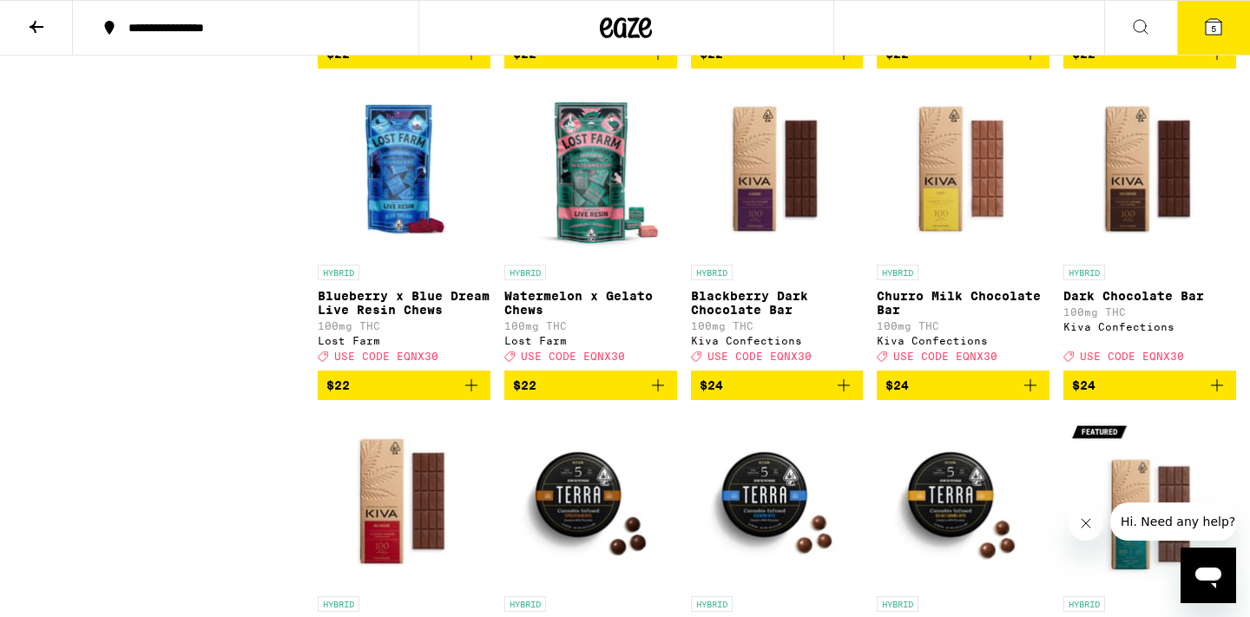
click at [419, 396] on span "$22" at bounding box center [404, 385] width 155 height 21
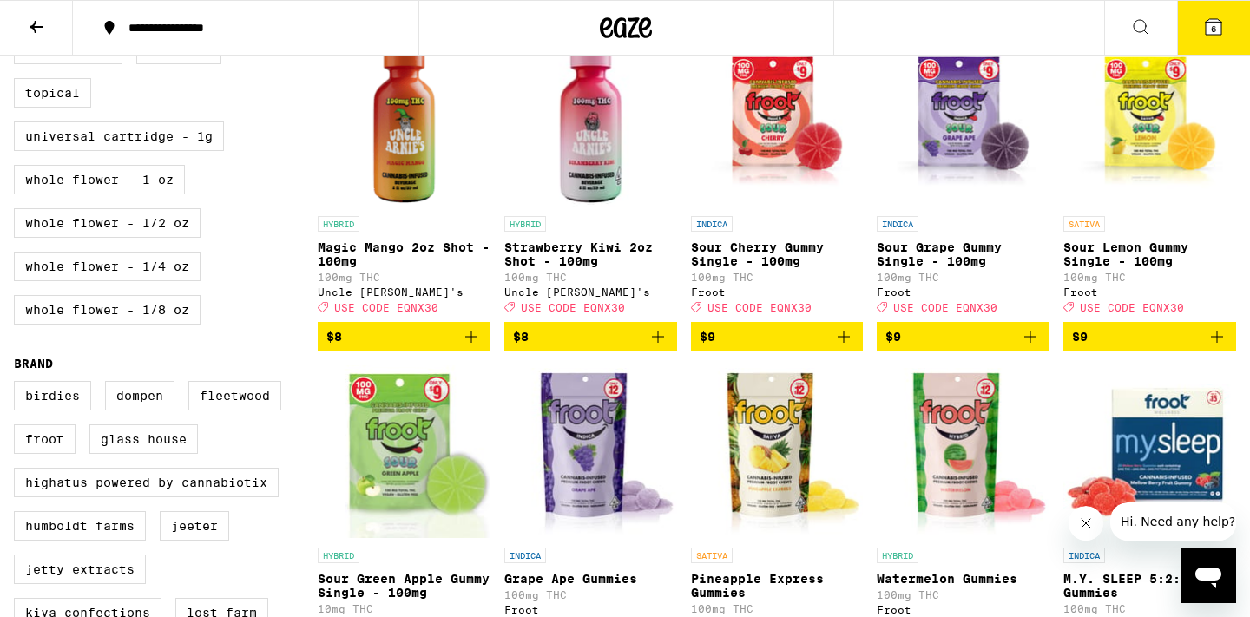
scroll to position [848, 0]
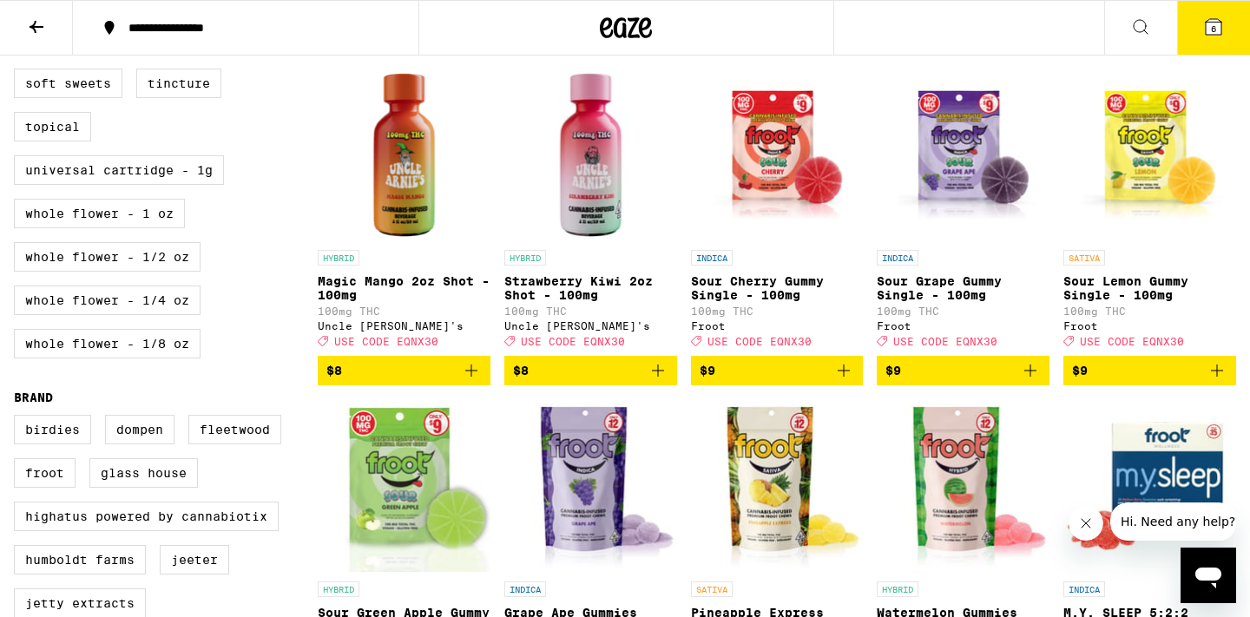
click at [1217, 25] on icon at bounding box center [1214, 27] width 16 height 16
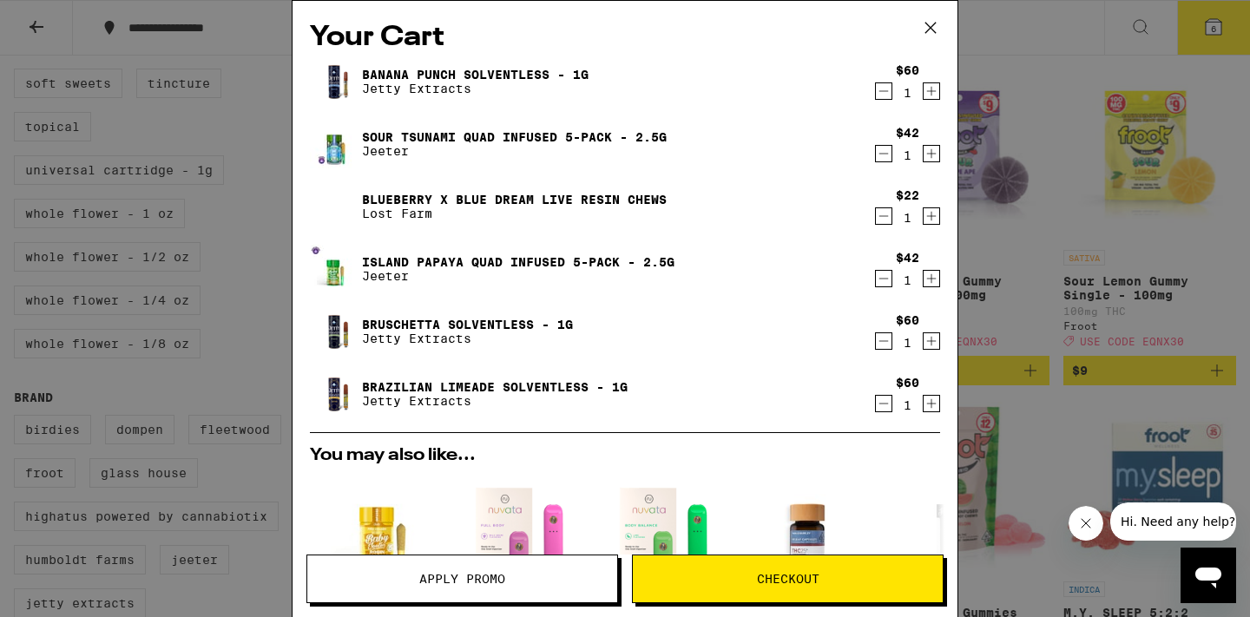
scroll to position [416, 0]
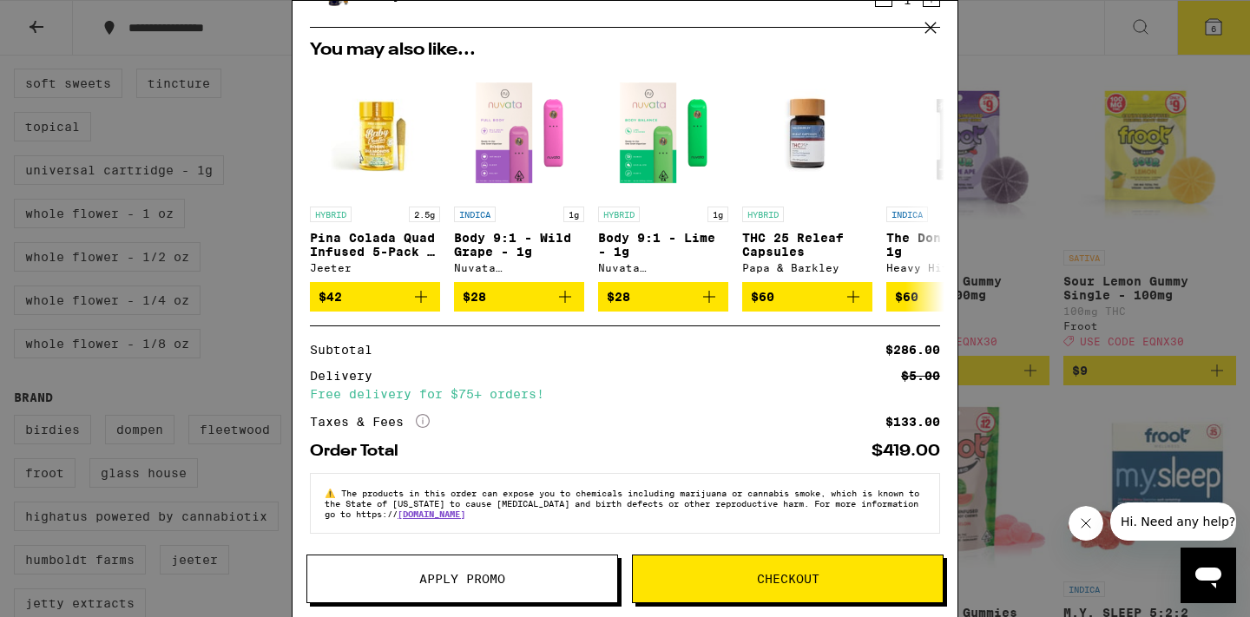
click at [509, 577] on span "Apply Promo" at bounding box center [462, 579] width 310 height 12
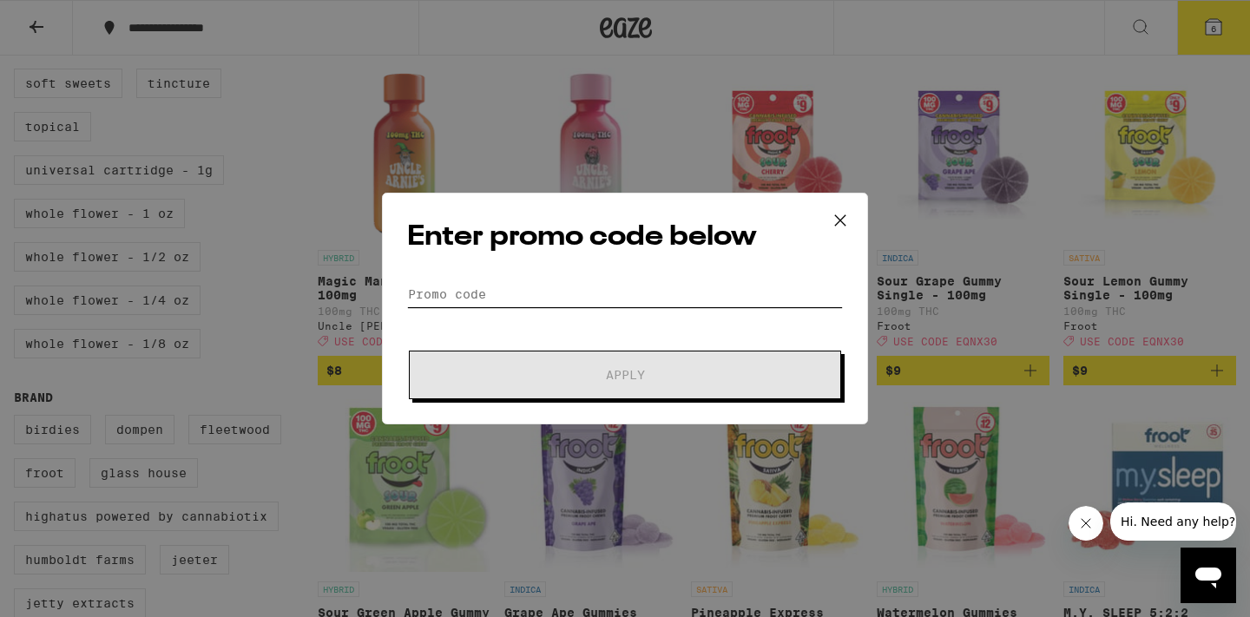
click at [499, 300] on input "Promo Code" at bounding box center [625, 294] width 436 height 26
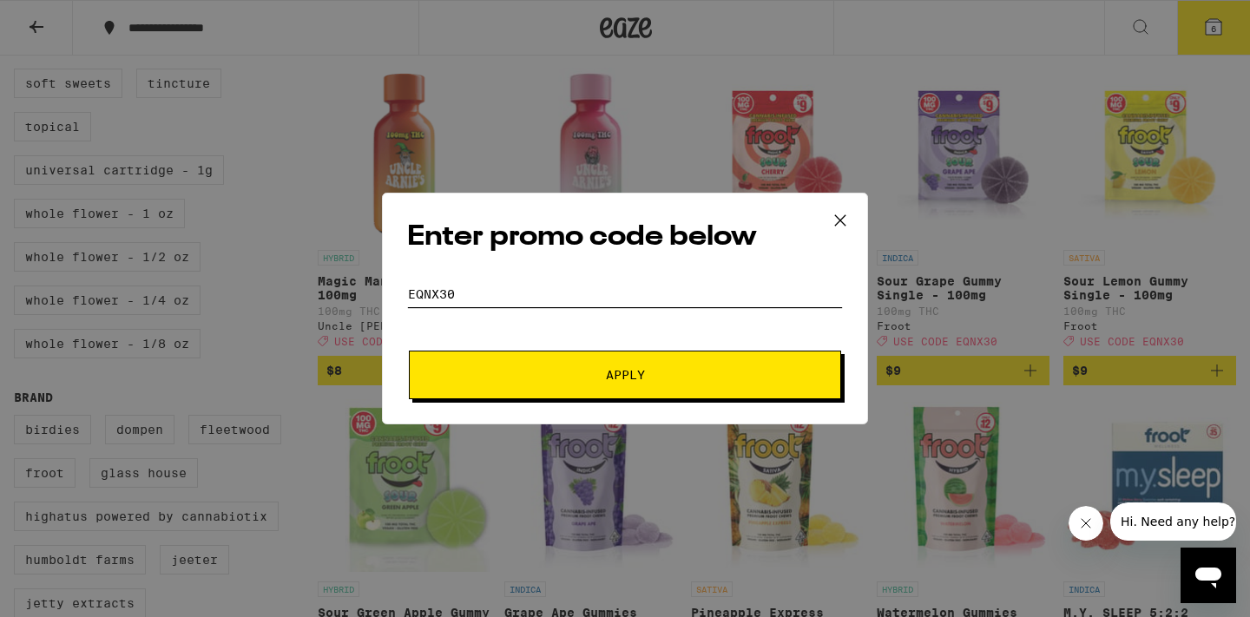
type input "EQNX30"
click at [629, 371] on span "Apply" at bounding box center [625, 375] width 39 height 12
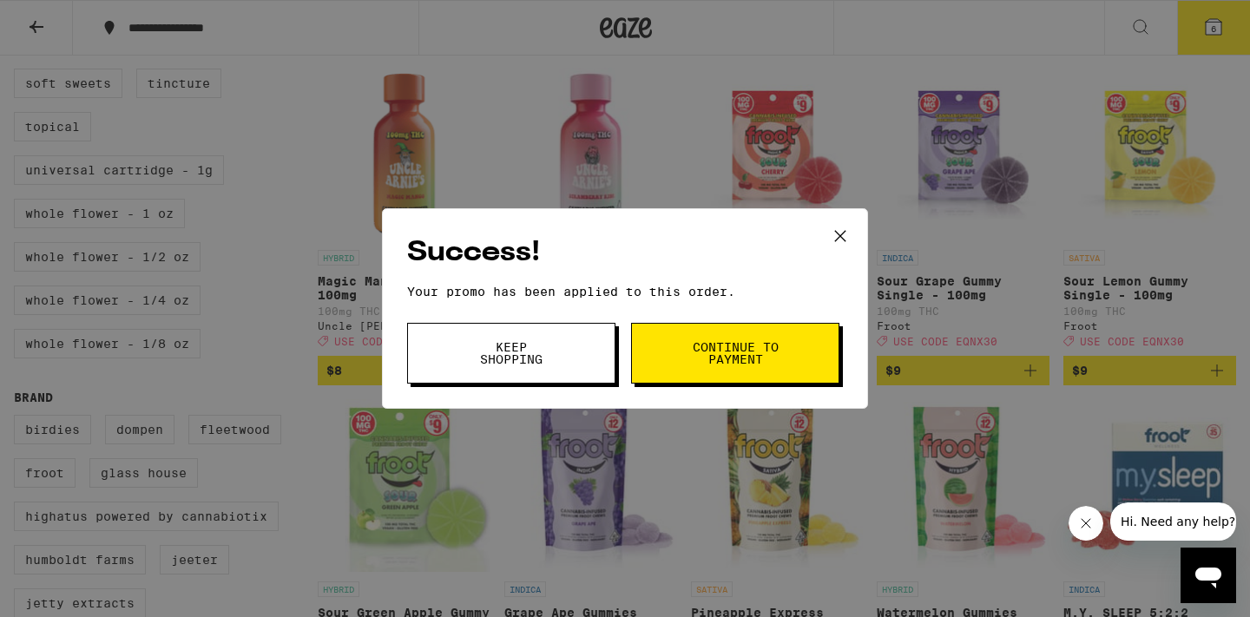
click at [717, 343] on span "Continue to payment" at bounding box center [735, 353] width 89 height 24
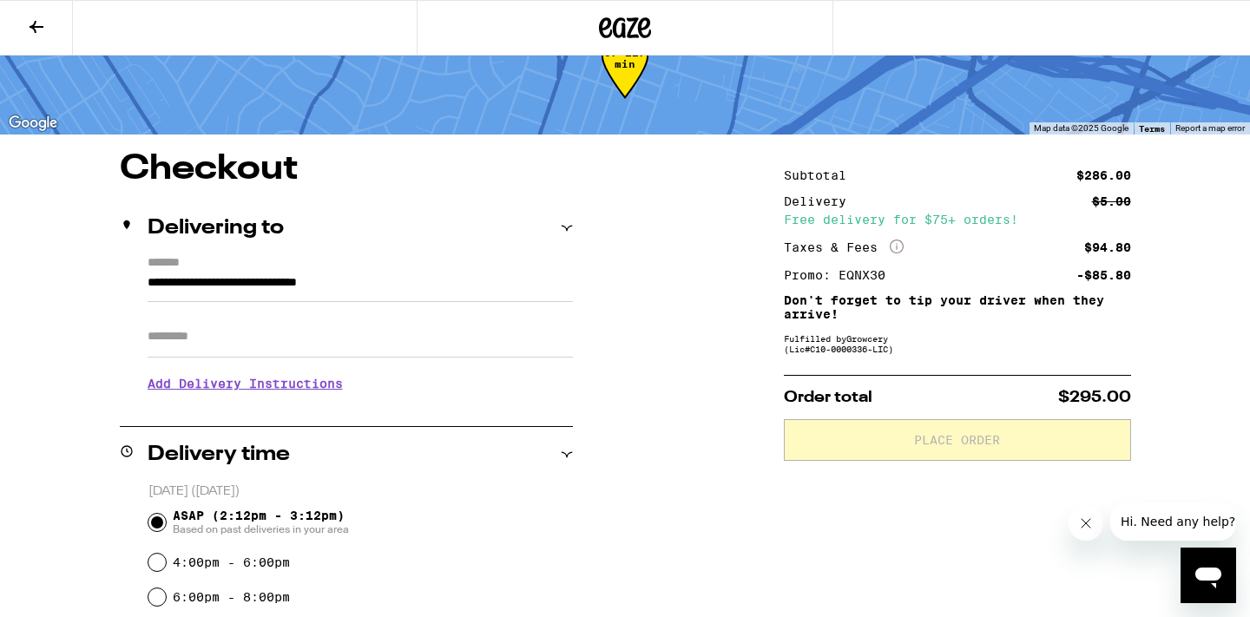
scroll to position [59, 0]
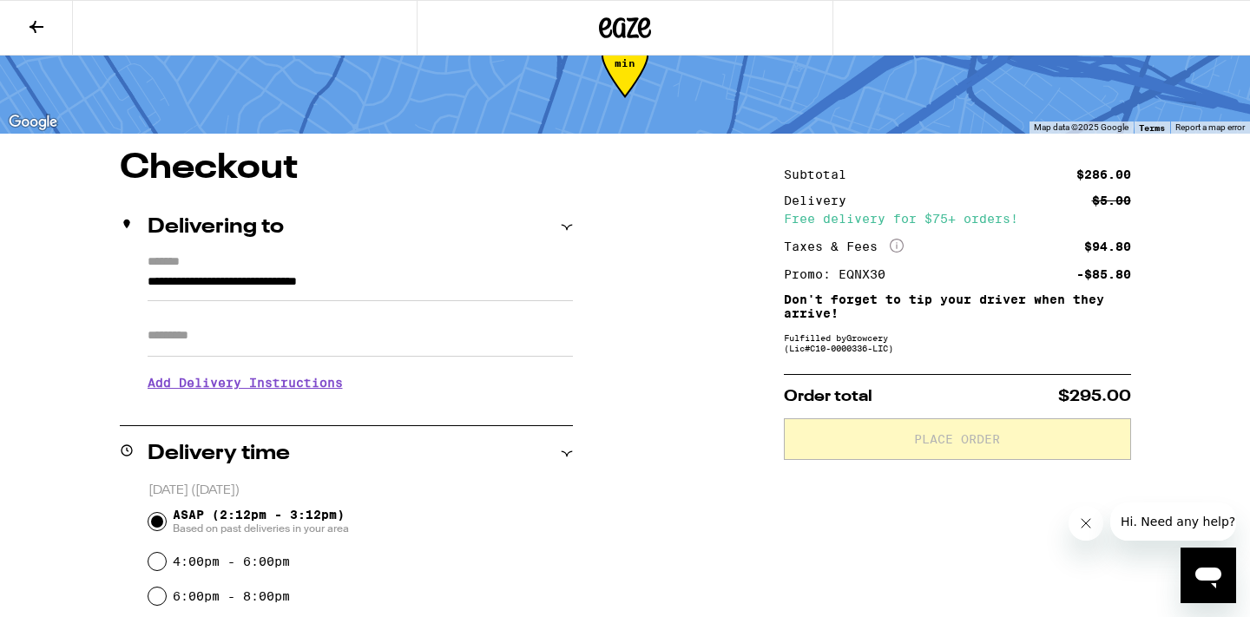
click at [256, 389] on h3 "Add Delivery Instructions" at bounding box center [361, 383] width 426 height 40
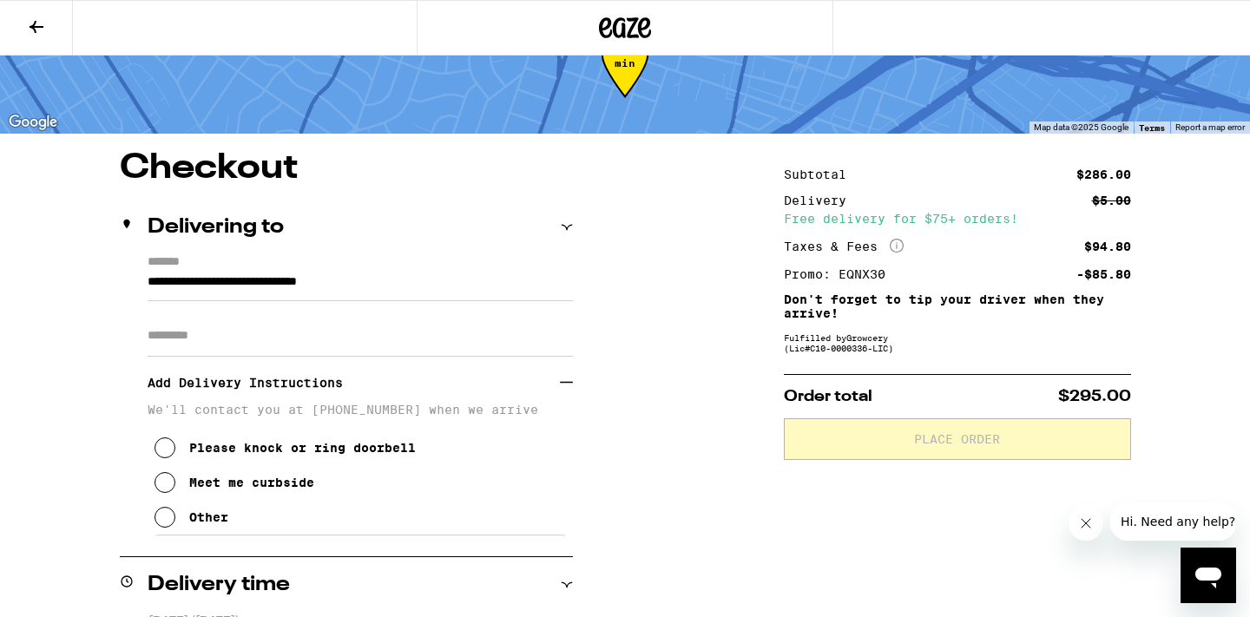
click at [239, 490] on div "Meet me curbside" at bounding box center [251, 483] width 125 height 14
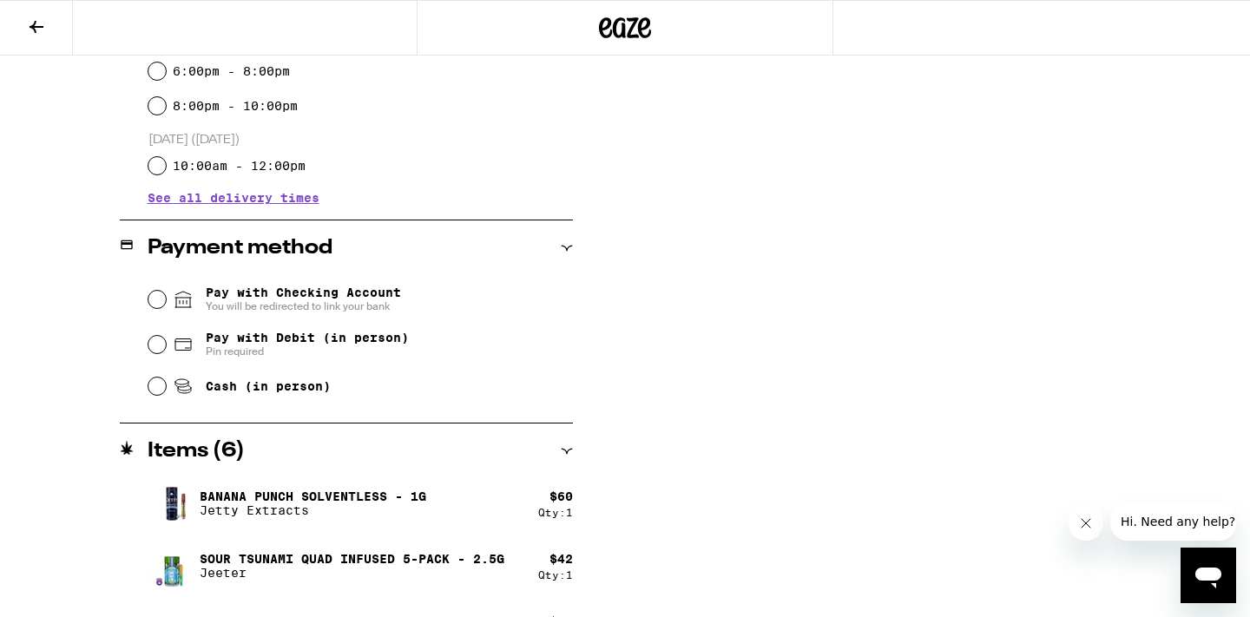
scroll to position [714, 0]
click at [228, 385] on span "Cash (in person)" at bounding box center [268, 388] width 125 height 14
click at [166, 385] on input "Cash (in person)" at bounding box center [156, 387] width 17 height 17
radio input "true"
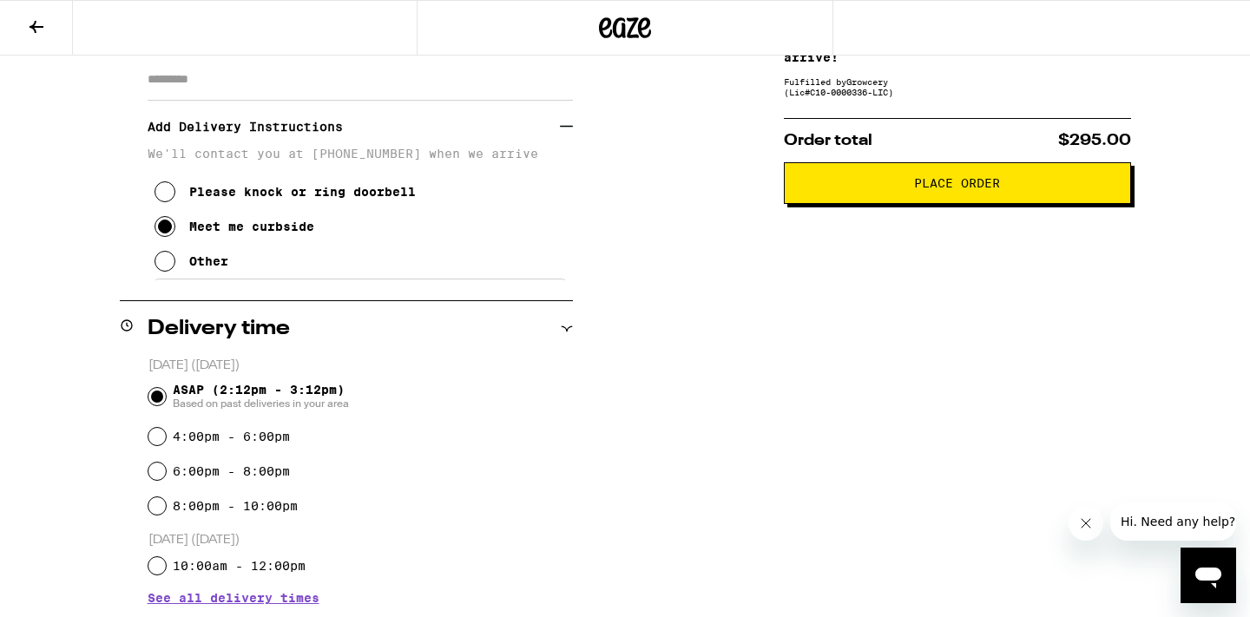
scroll to position [22, 0]
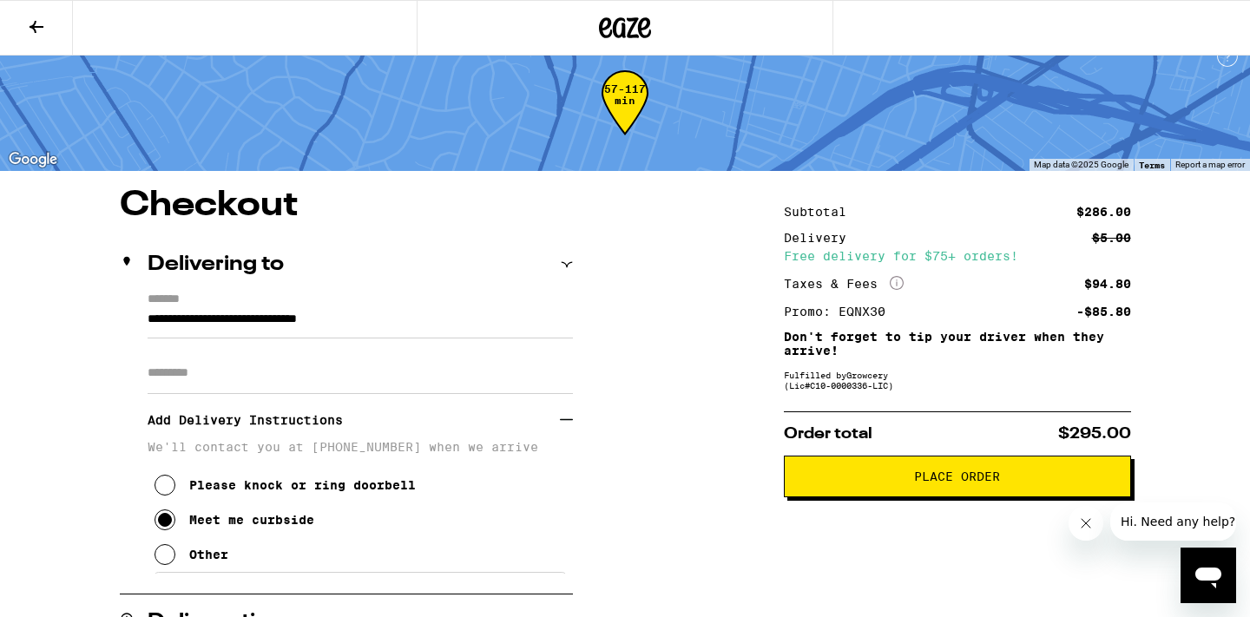
click at [967, 476] on span "Place Order" at bounding box center [957, 477] width 86 height 12
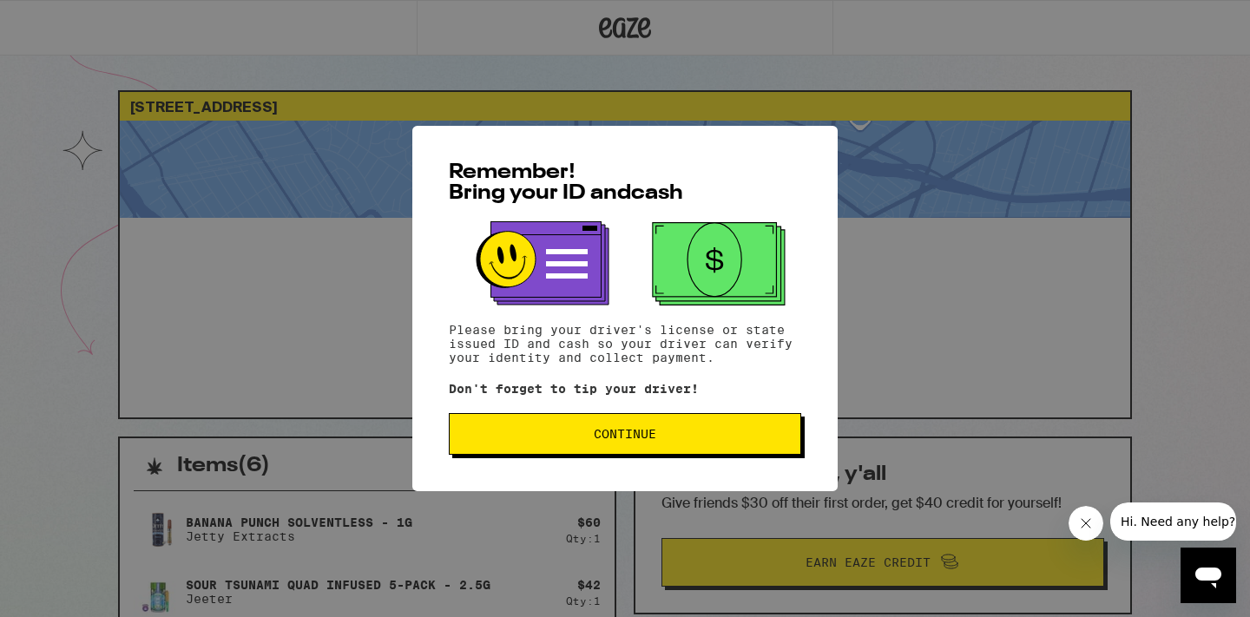
click at [689, 426] on button "Continue" at bounding box center [625, 434] width 353 height 42
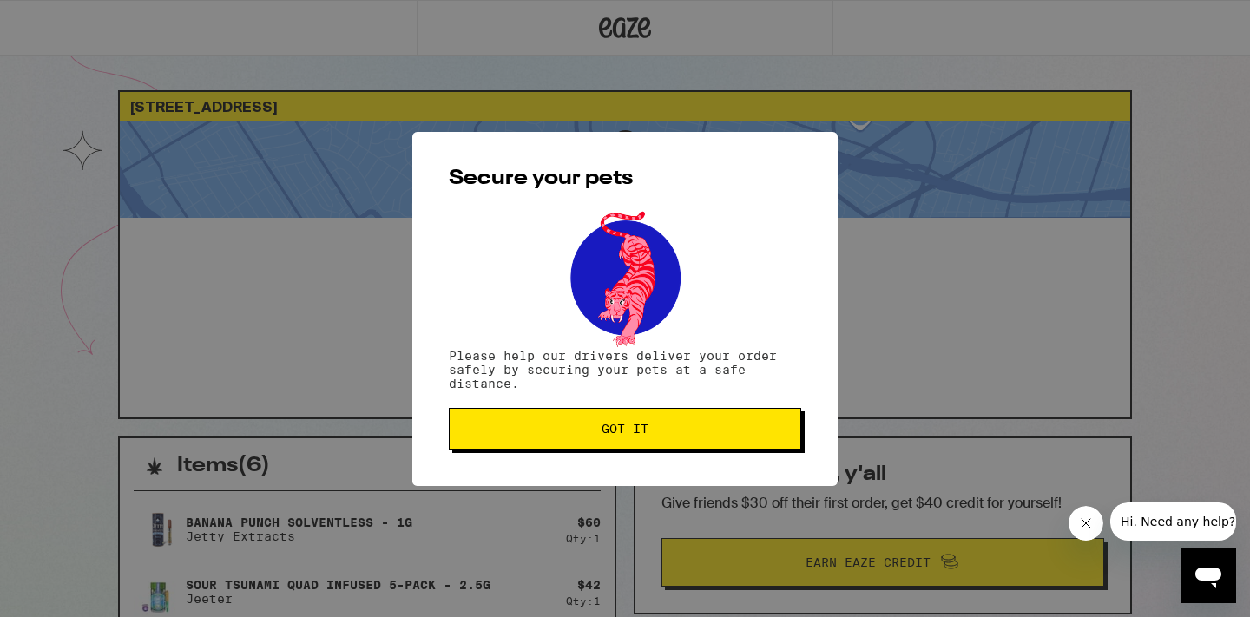
click at [689, 426] on span "Got it" at bounding box center [625, 429] width 323 height 12
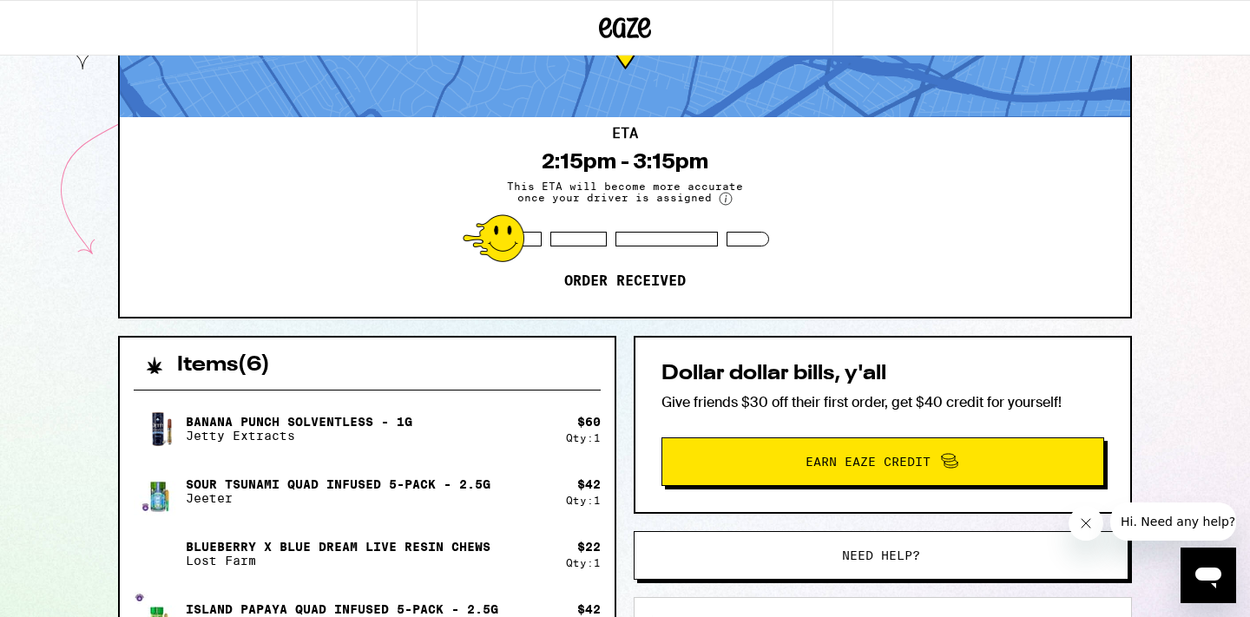
scroll to position [102, 0]
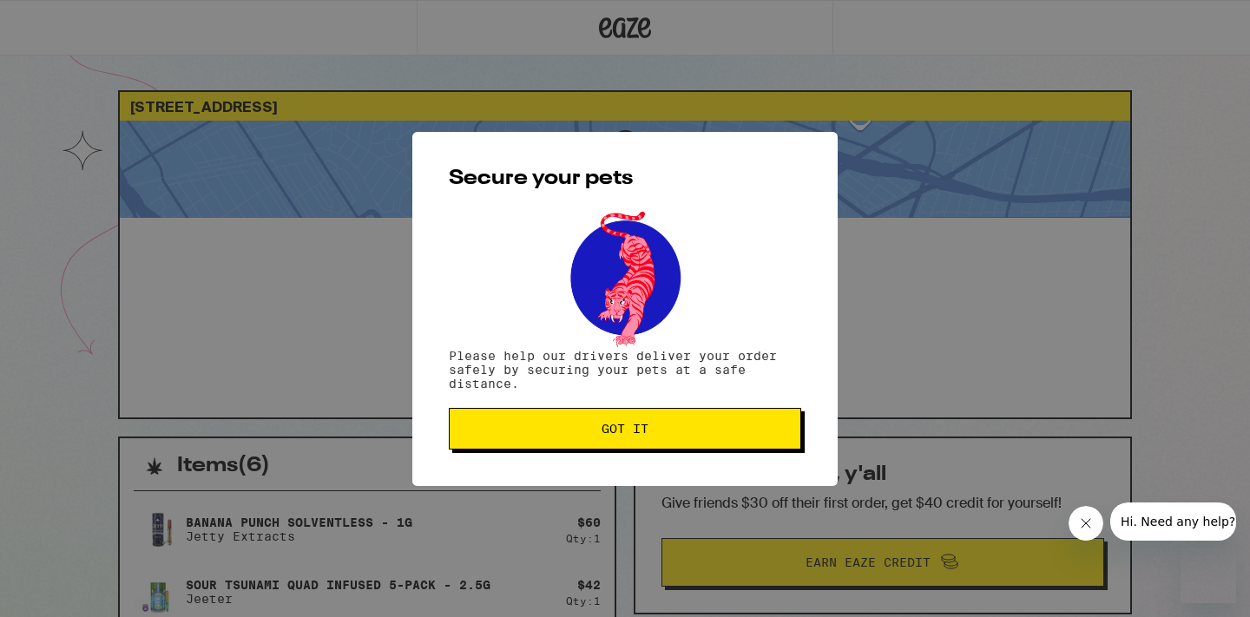
click at [740, 428] on span "Got it" at bounding box center [625, 429] width 323 height 12
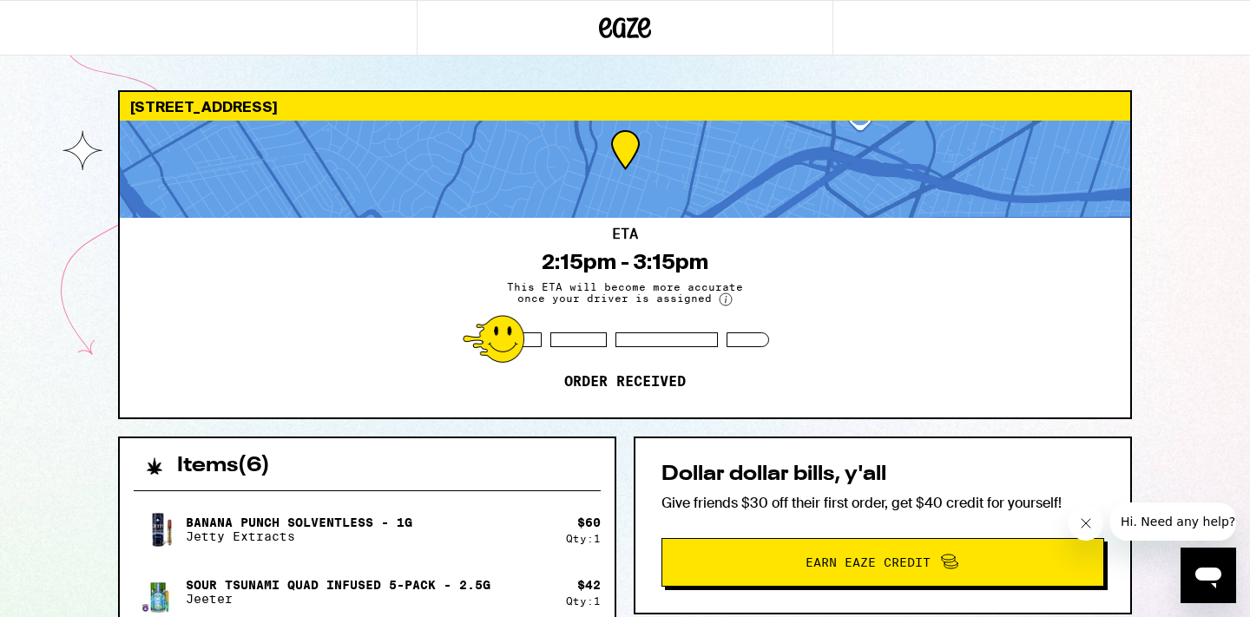
click at [1020, 460] on div "Dollar dollar bills, y'all Give friends $30 off their first order, get $40 cred…" at bounding box center [883, 526] width 498 height 178
click at [900, 396] on div "ETA 2:15pm - 3:15pm This ETA will become more accurate once your driver is assi…" at bounding box center [625, 318] width 1011 height 200
click at [561, 473] on div "Items ( 6 )" at bounding box center [367, 458] width 495 height 38
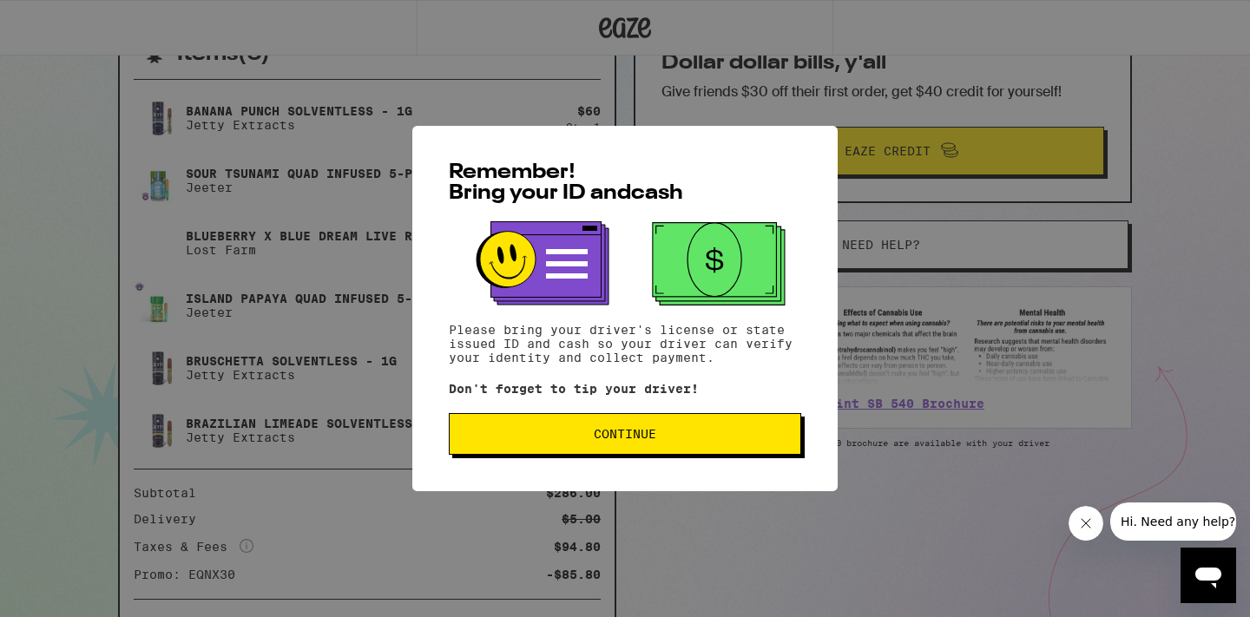
scroll to position [512, 0]
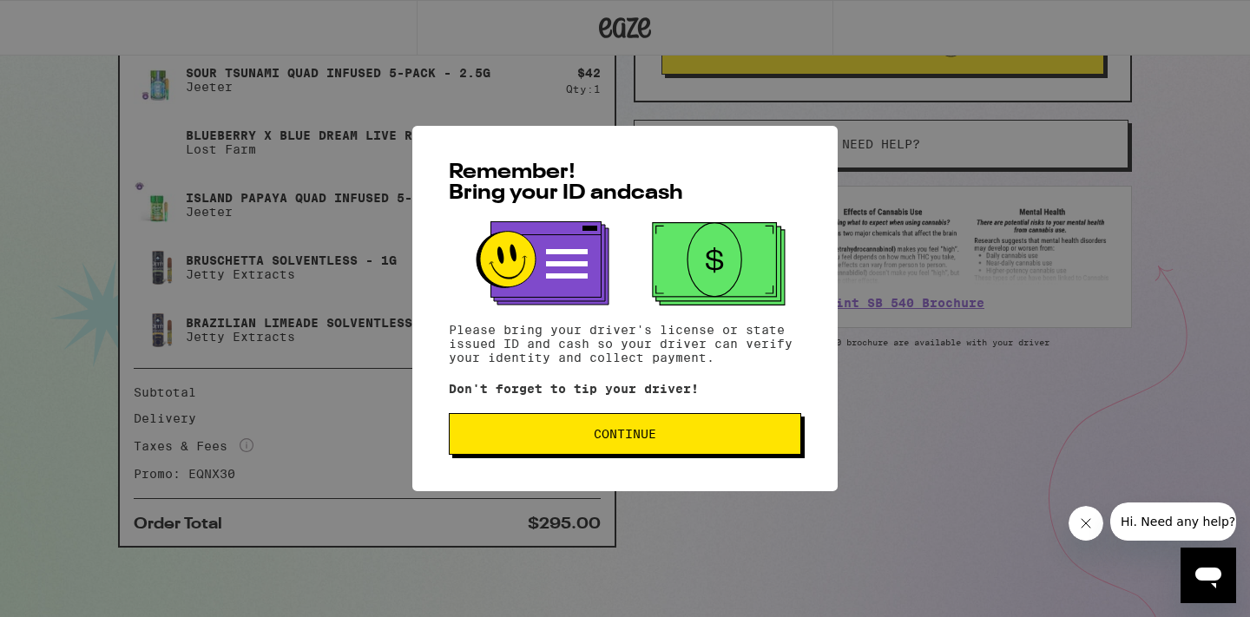
click at [717, 447] on button "Continue" at bounding box center [625, 434] width 353 height 42
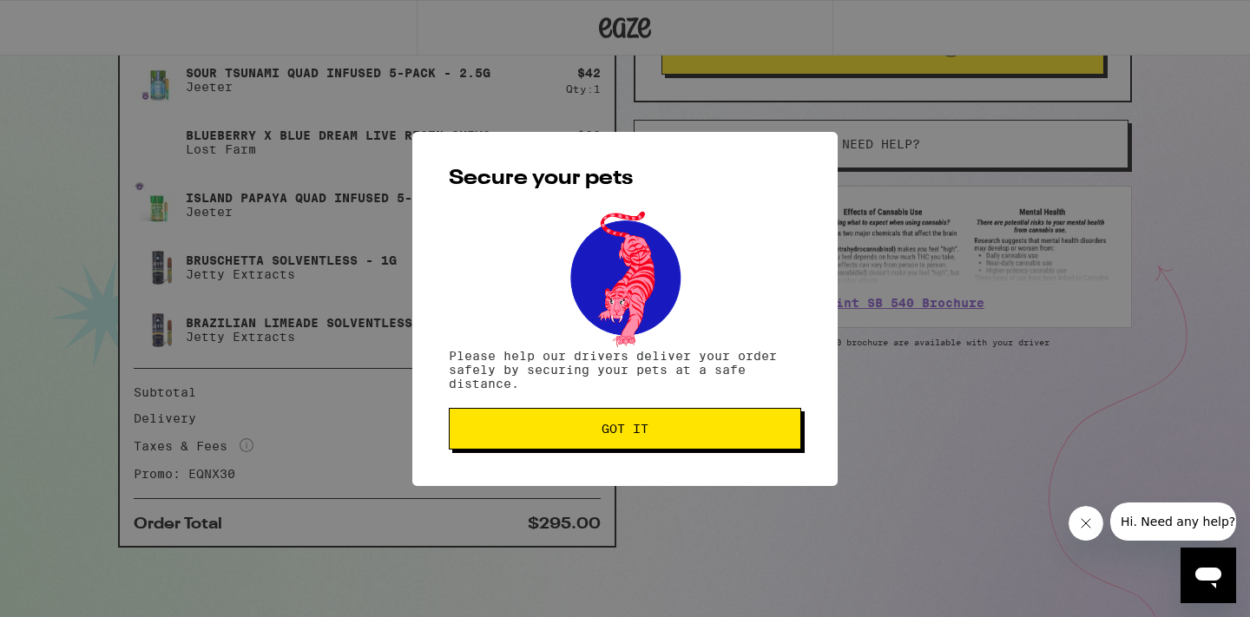
click at [715, 428] on span "Got it" at bounding box center [625, 429] width 323 height 12
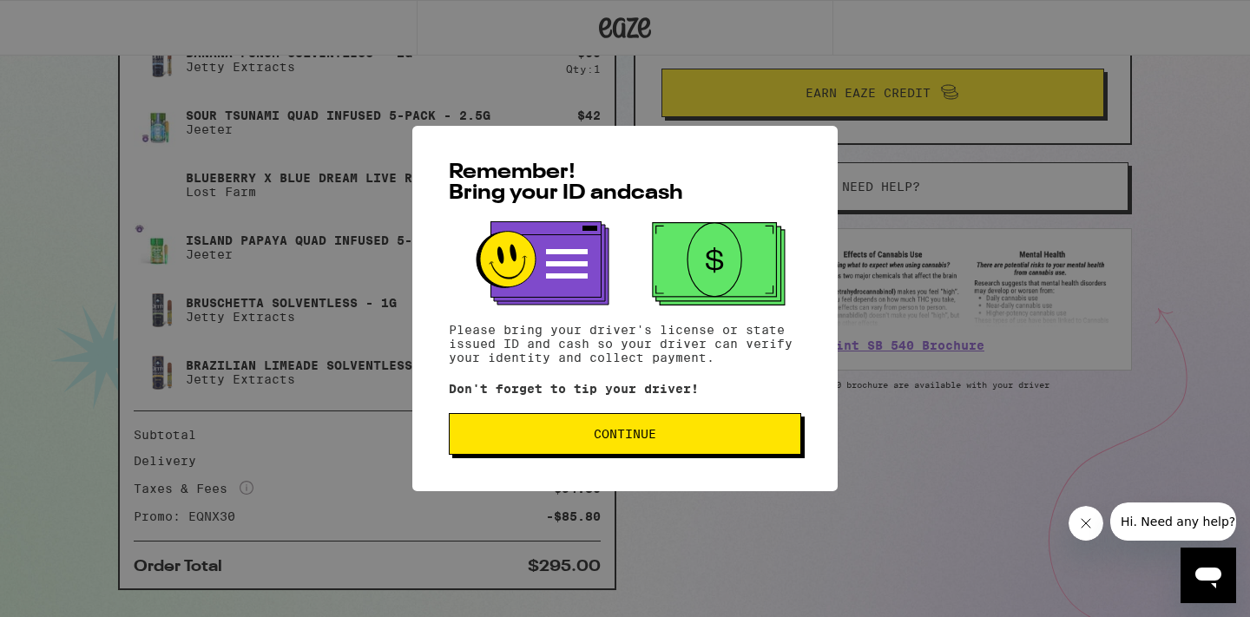
scroll to position [466, 0]
